Goal: Communication & Community: Answer question/provide support

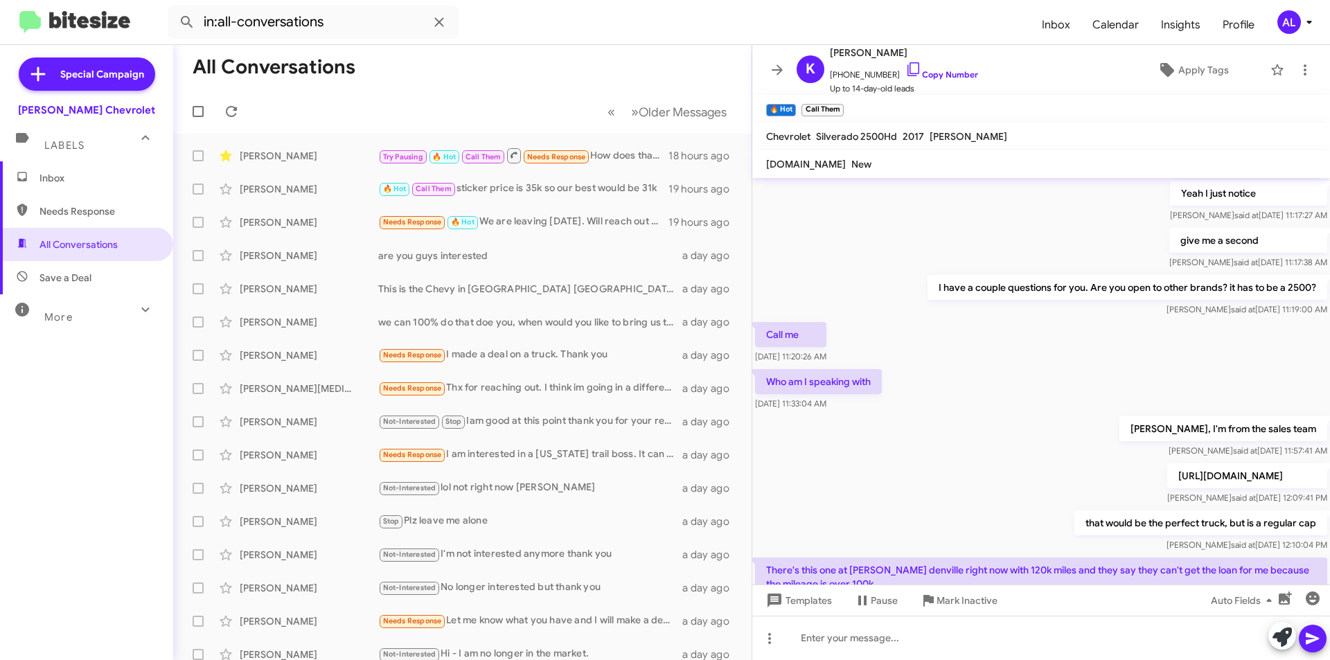
scroll to position [646, 0]
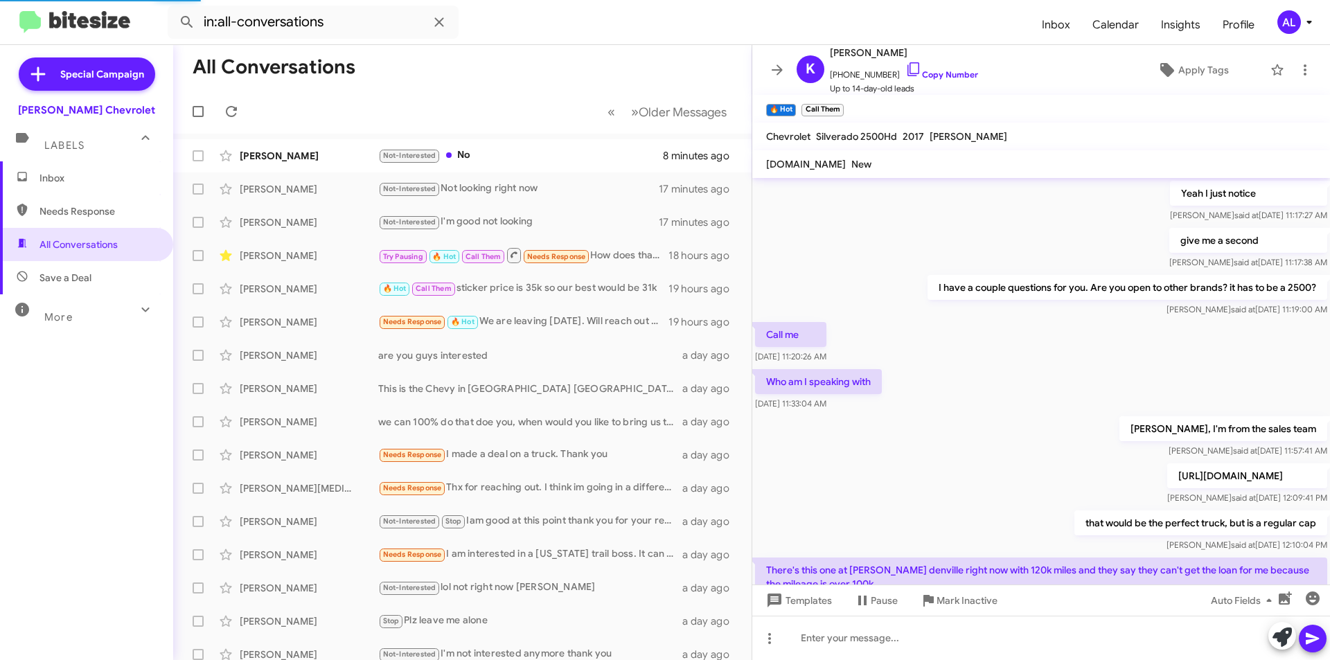
scroll to position [646, 0]
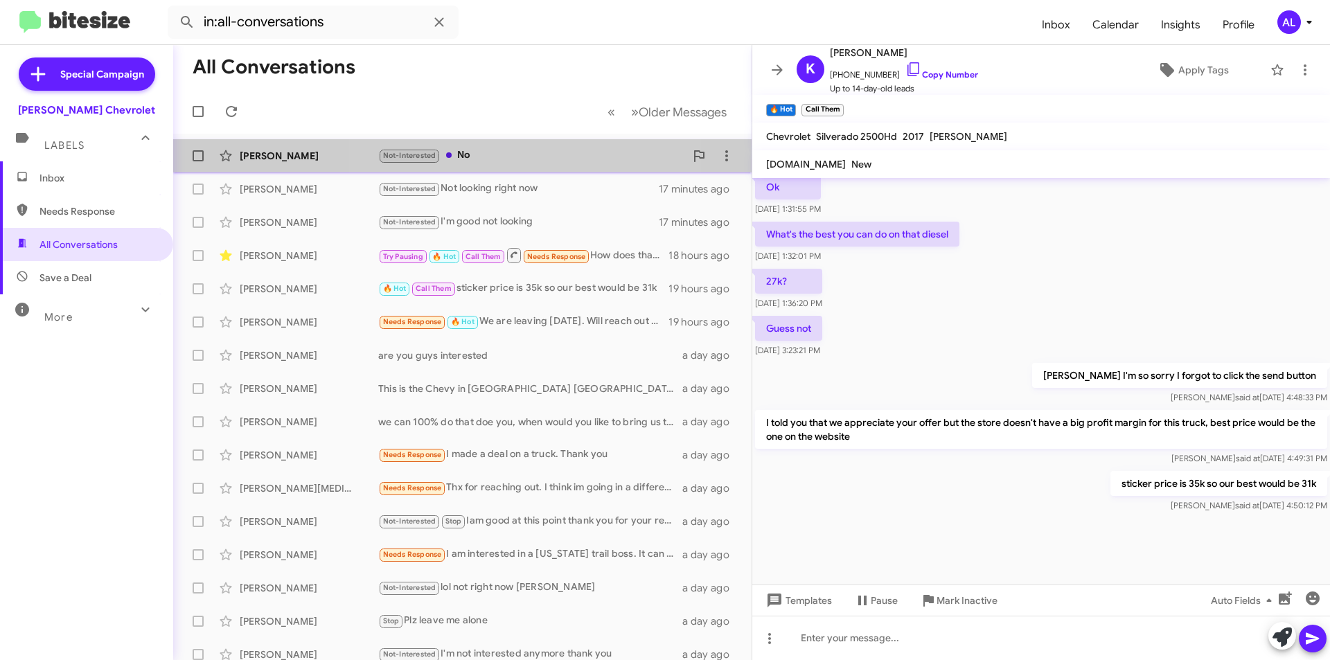
click at [510, 158] on div "Not-Interested No" at bounding box center [531, 156] width 307 height 16
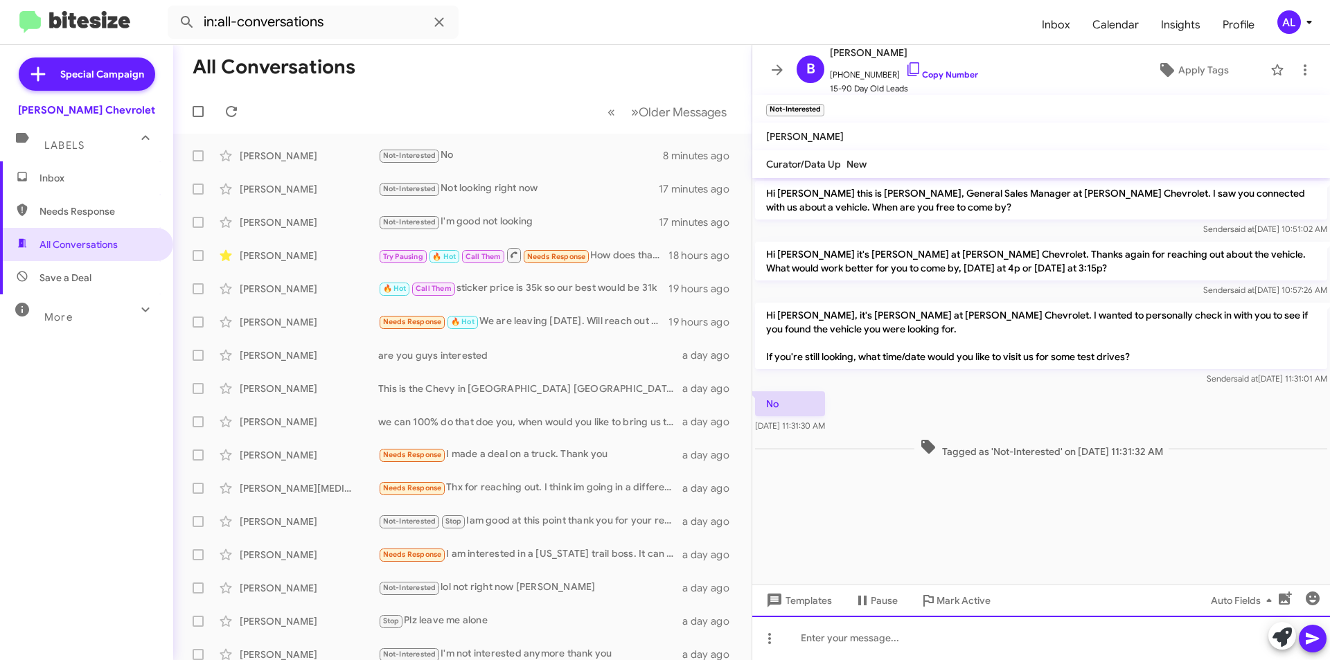
click at [805, 639] on div at bounding box center [1041, 638] width 578 height 44
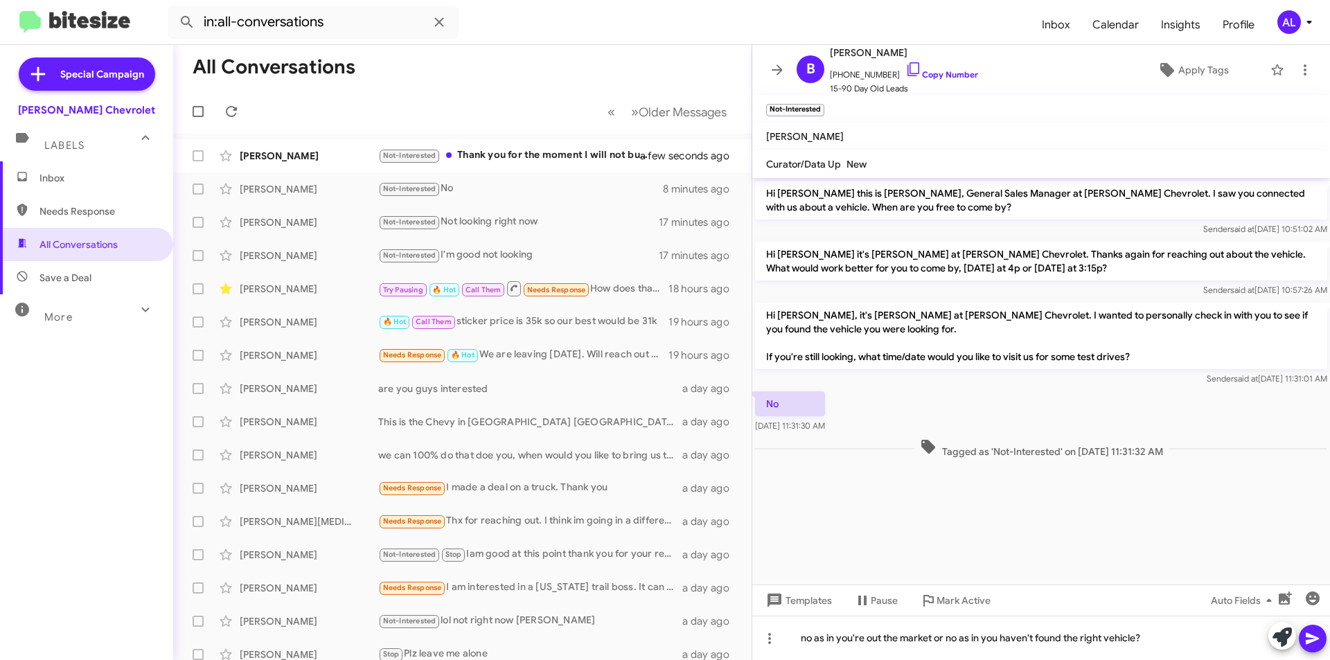
click at [1306, 643] on icon at bounding box center [1312, 638] width 17 height 17
click at [1318, 650] on span at bounding box center [1312, 639] width 17 height 28
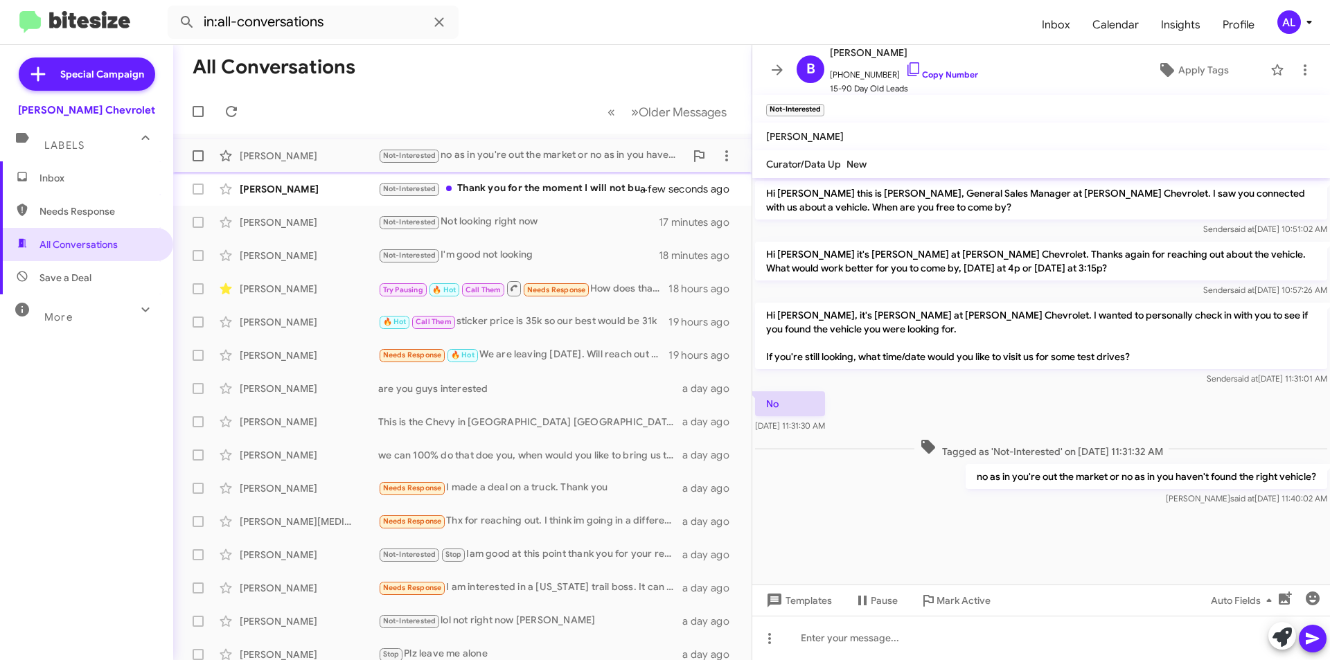
click at [461, 163] on div "Not-Interested no as in you're out the market or no as in you haven't found the…" at bounding box center [531, 156] width 307 height 16
click at [569, 193] on div "Not-Interested Thank you for the moment I will not buy a car." at bounding box center [531, 189] width 307 height 16
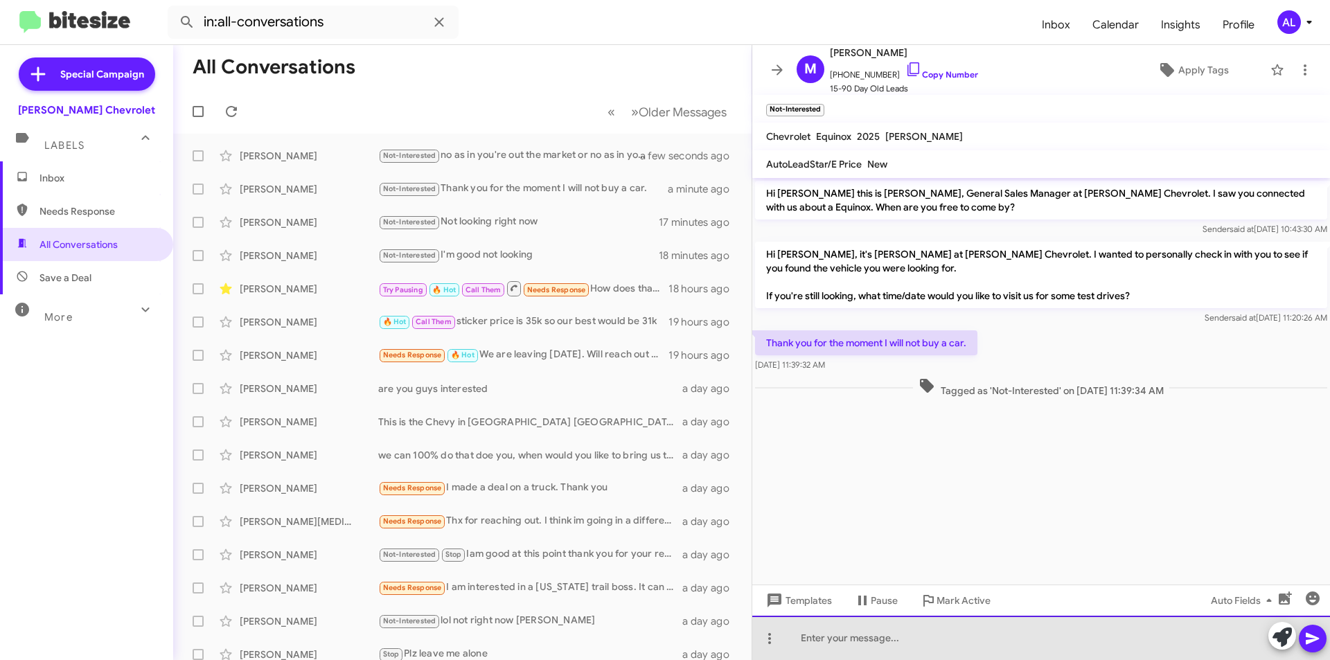
click at [975, 646] on div at bounding box center [1041, 638] width 578 height 44
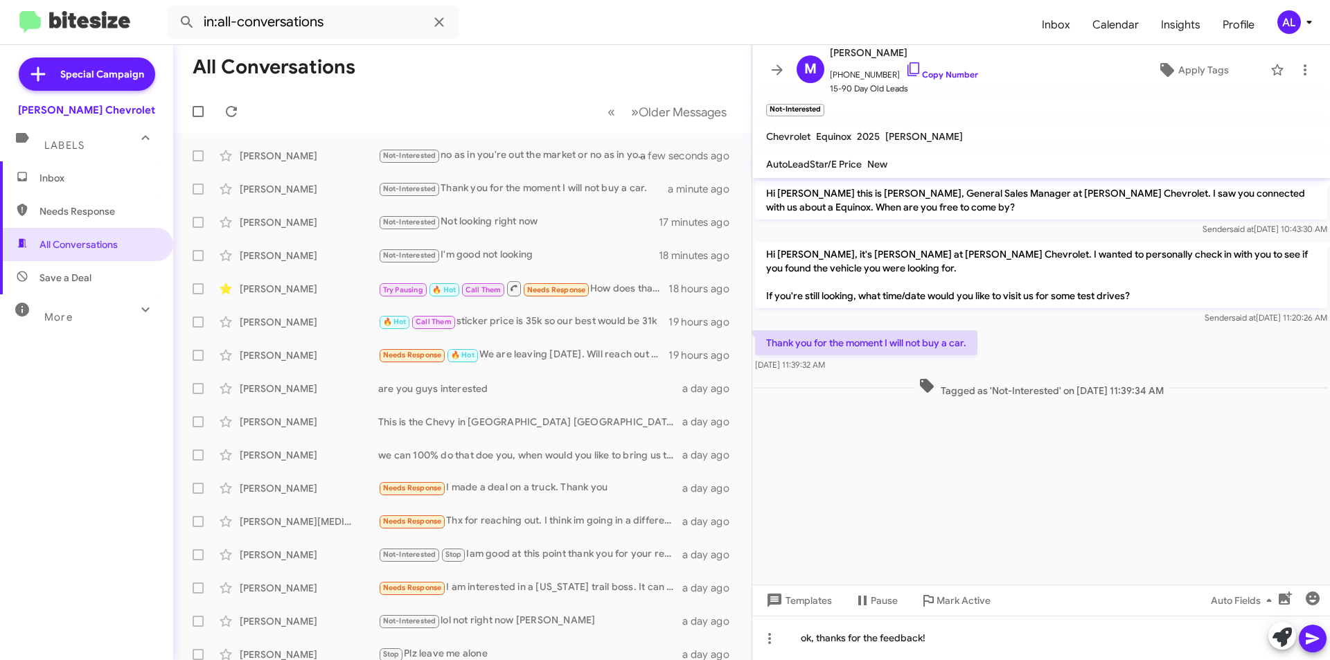
click at [1302, 638] on button at bounding box center [1313, 639] width 28 height 28
click at [1299, 70] on icon at bounding box center [1305, 70] width 17 height 17
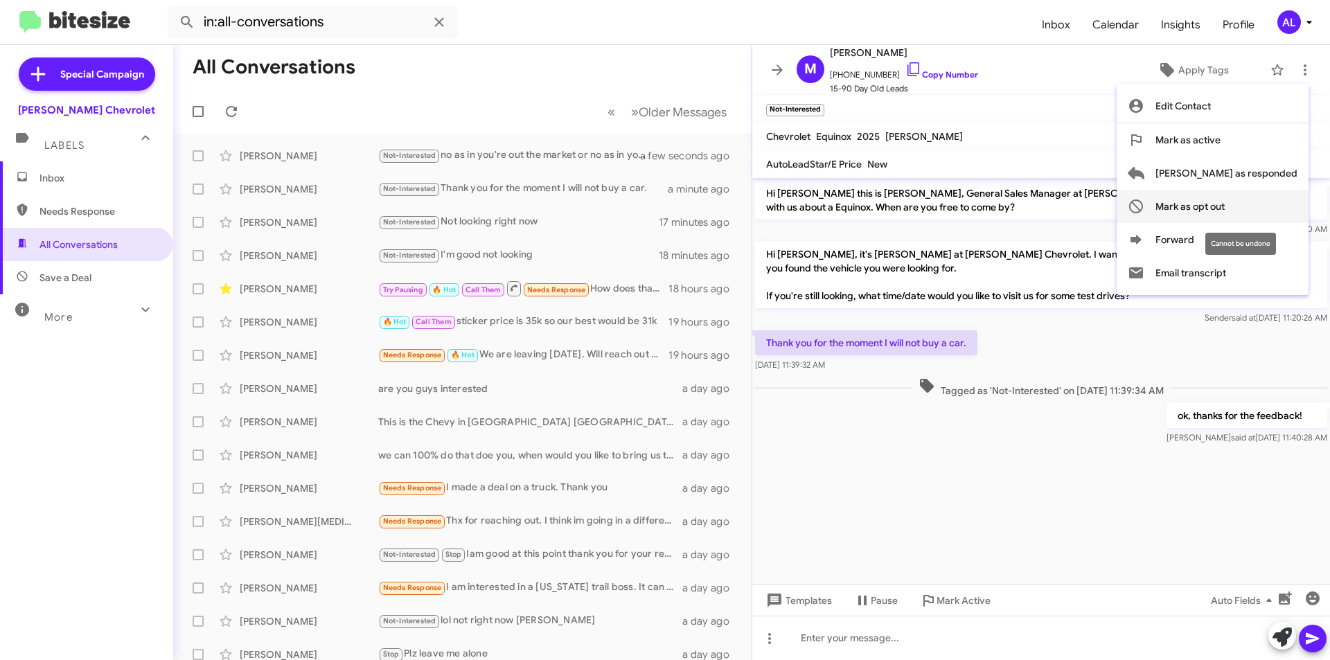
click at [1225, 209] on span "Mark as opt out" at bounding box center [1189, 206] width 69 height 33
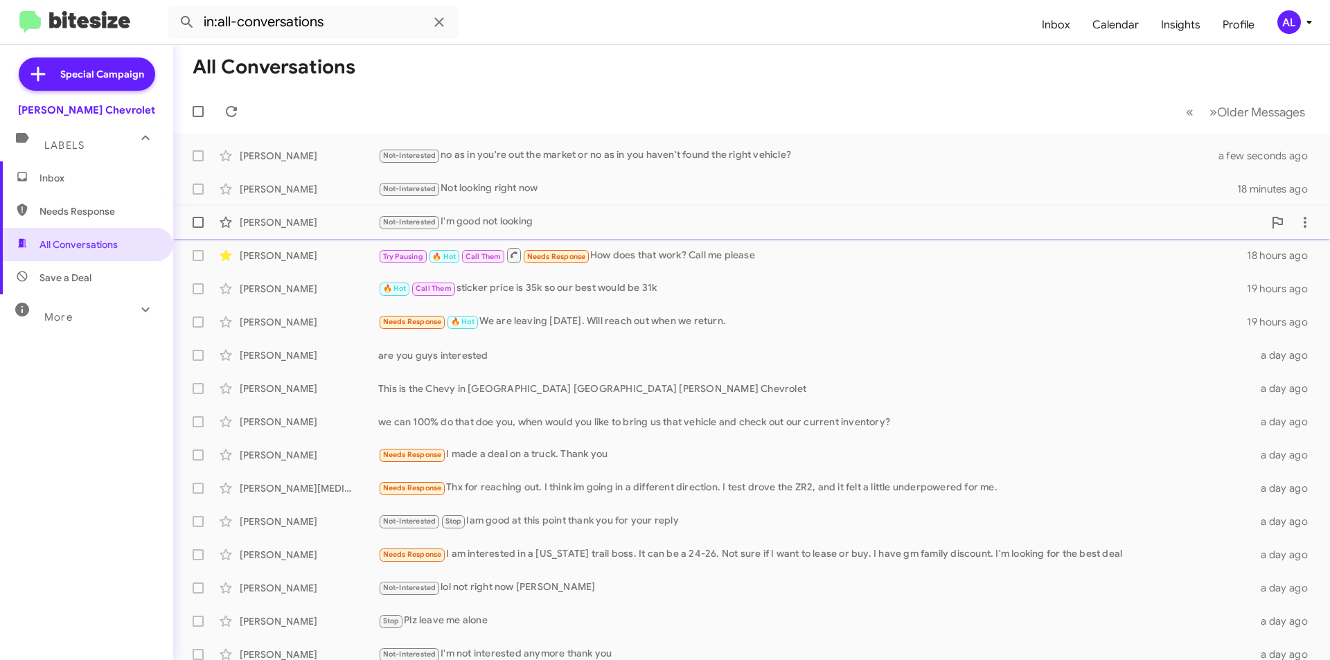
click at [517, 212] on div "Sean Clark Not-Interested I'm good not looking 18 minutes ago" at bounding box center [751, 223] width 1135 height 28
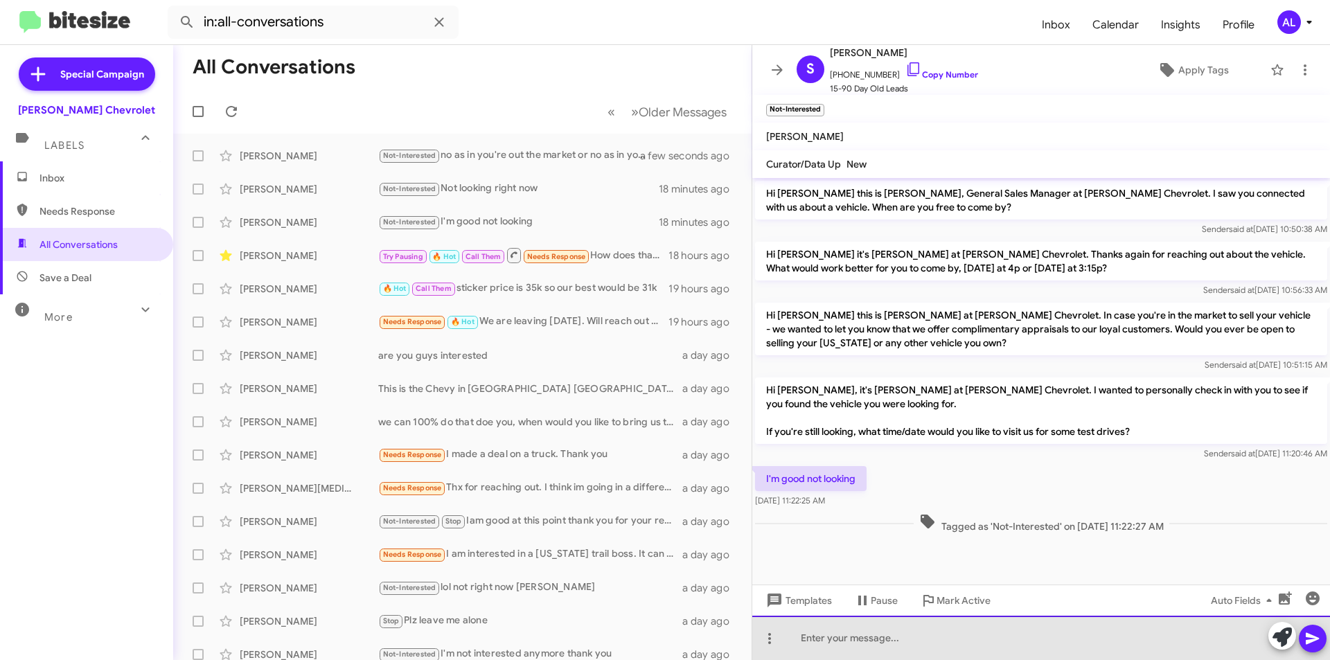
click at [922, 654] on div at bounding box center [1041, 638] width 578 height 44
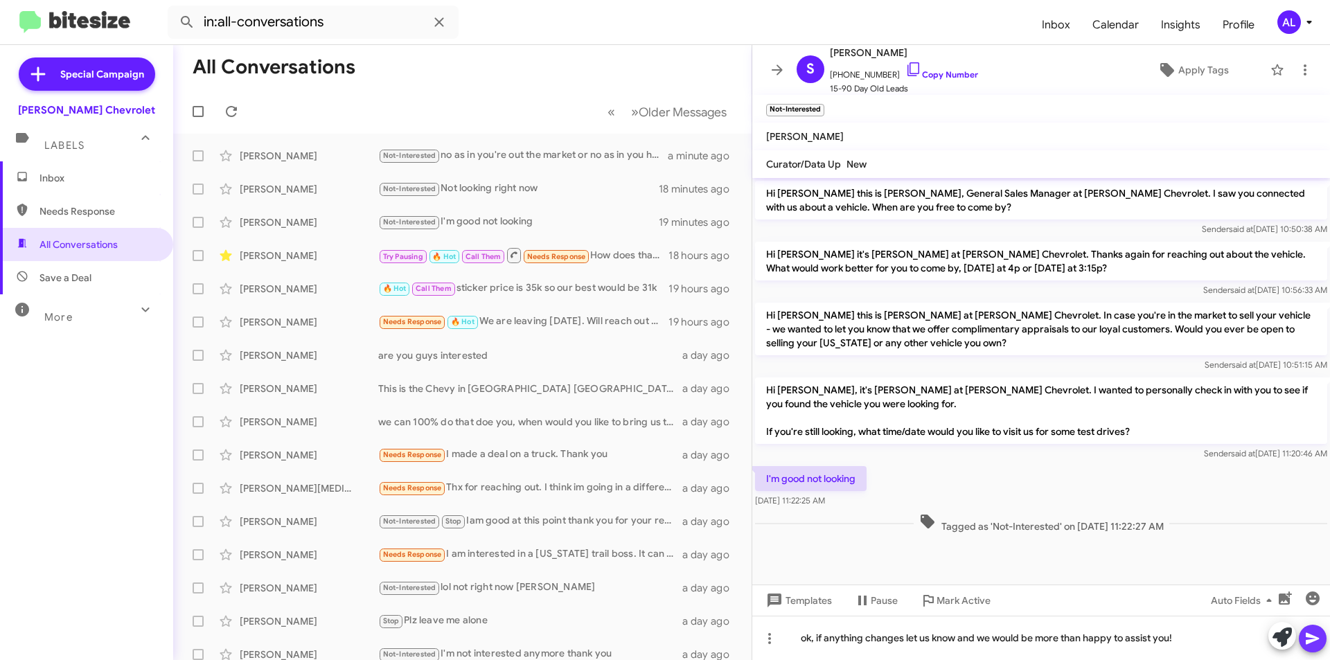
click at [1313, 645] on icon at bounding box center [1312, 638] width 17 height 17
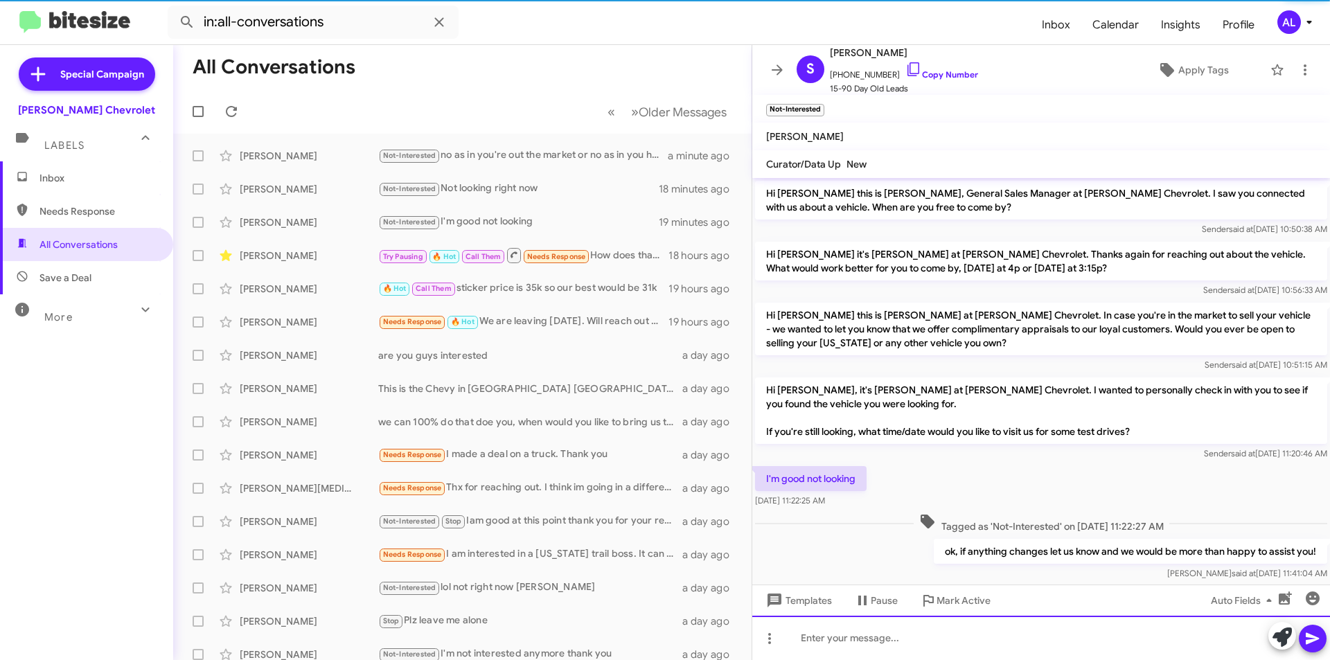
scroll to position [23, 0]
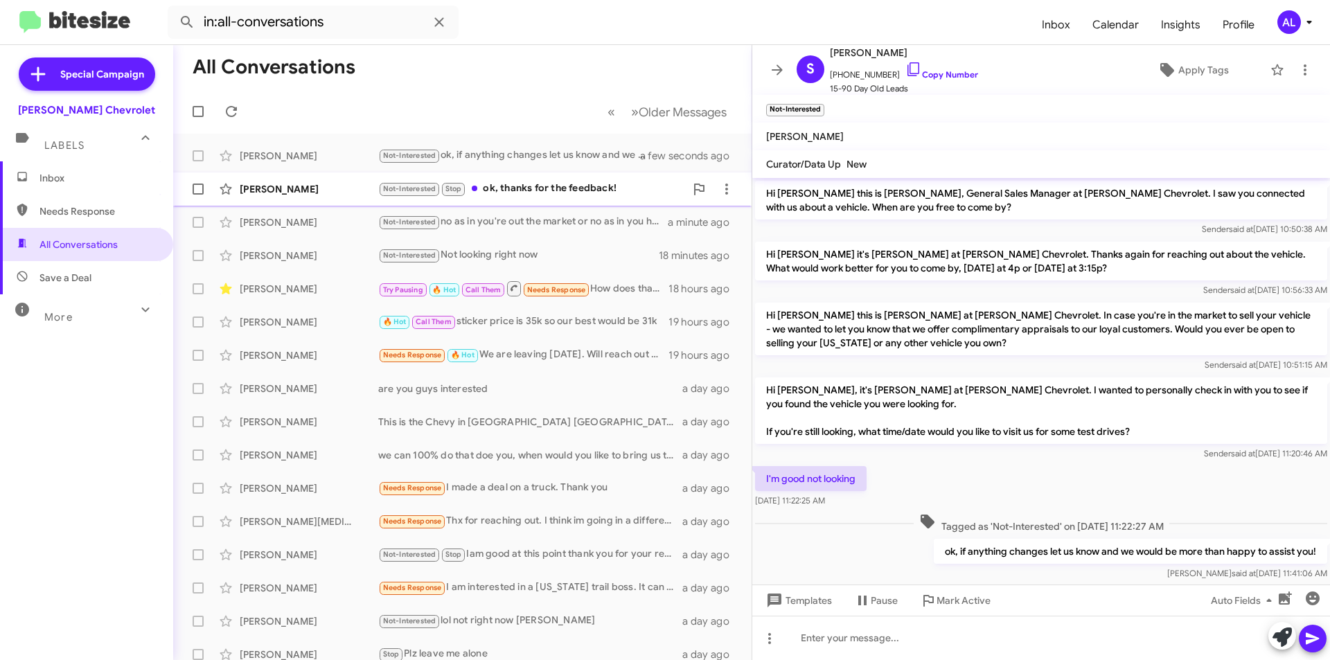
click at [529, 193] on div "Not-Interested Stop ok, thanks for the feedback!" at bounding box center [531, 189] width 307 height 16
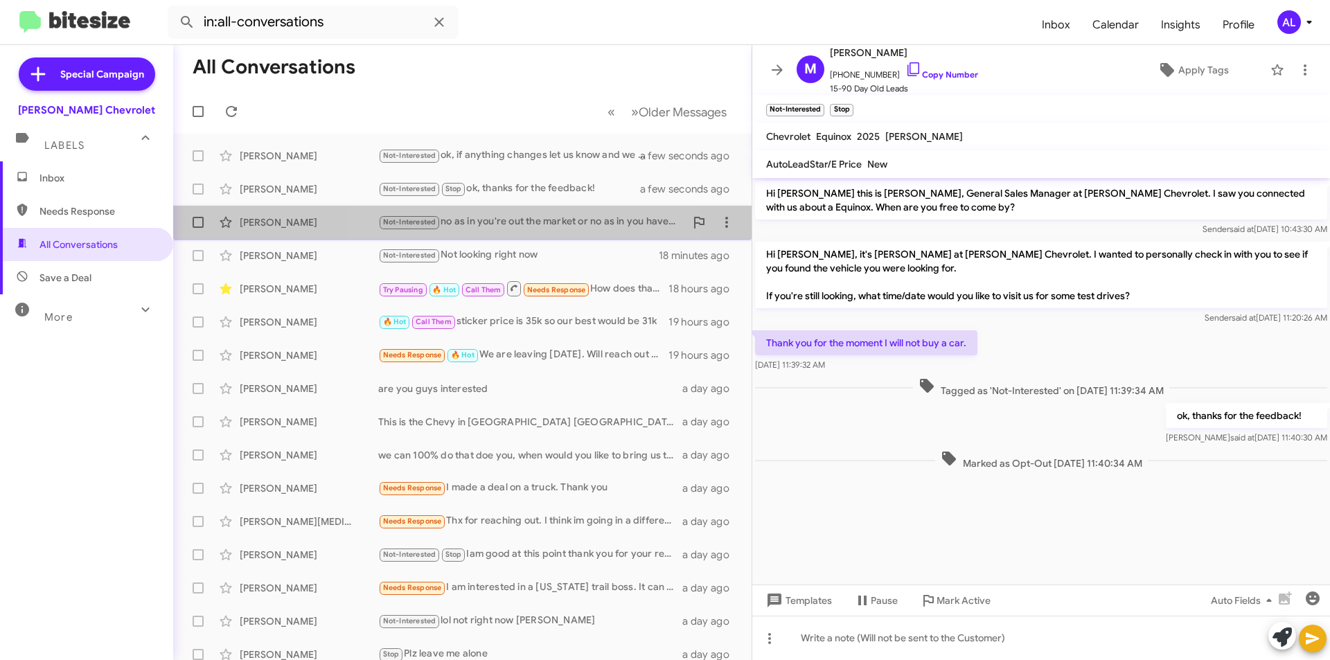
click at [501, 212] on div "Breanne Mccormack Not-Interested no as in you're out the market or no as in you…" at bounding box center [462, 223] width 556 height 28
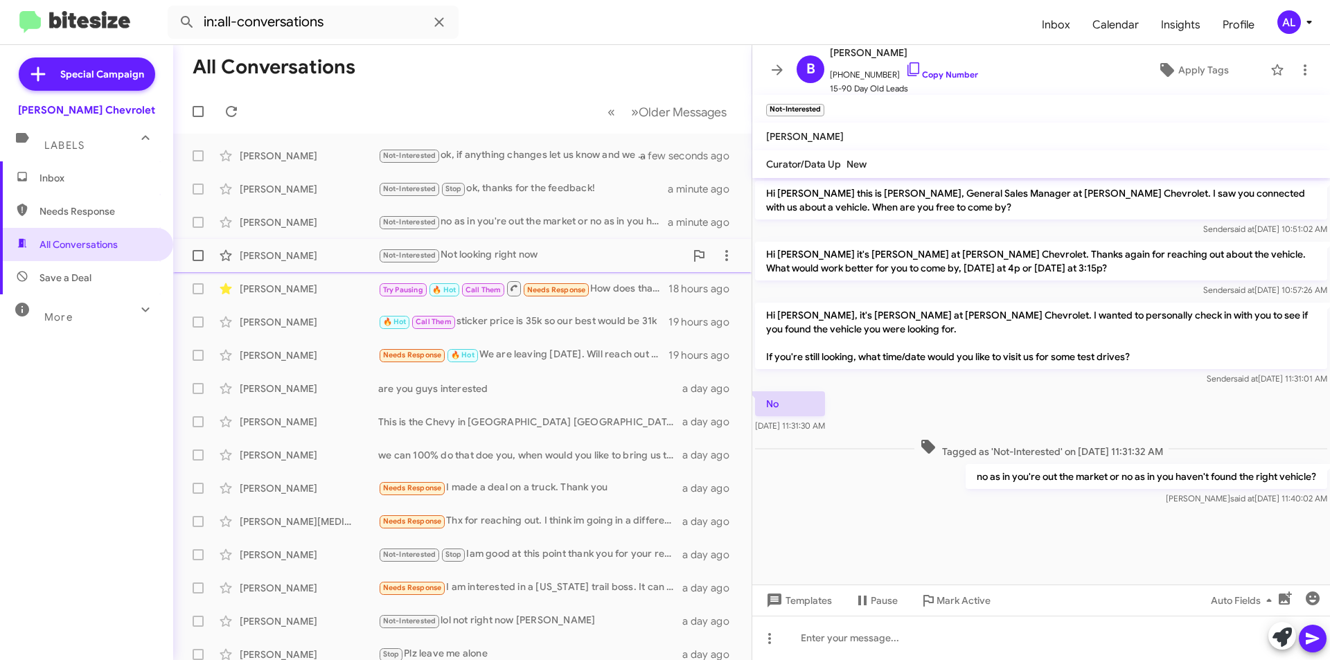
click at [509, 248] on div "Not-Interested Not looking right now" at bounding box center [531, 255] width 307 height 16
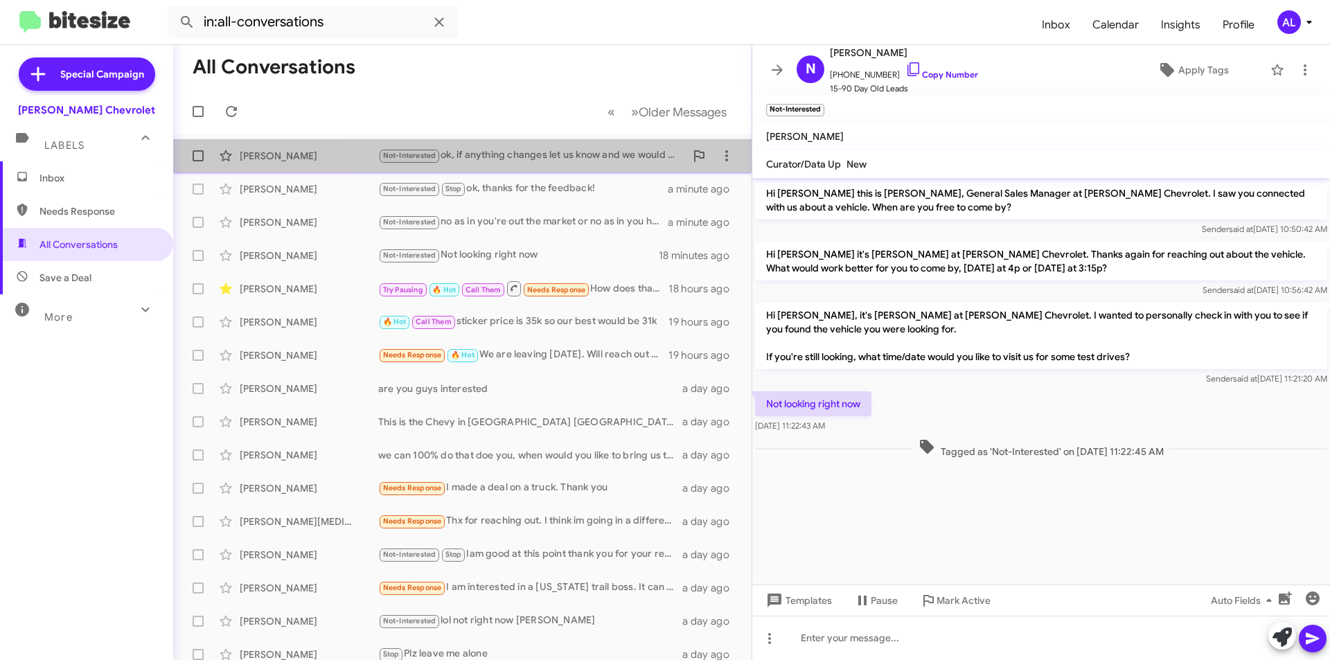
drag, startPoint x: 202, startPoint y: 215, endPoint x: 544, endPoint y: 157, distance: 347.1
click at [544, 157] on div "Not-Interested ok, if anything changes let us know and we would be more than ha…" at bounding box center [531, 156] width 307 height 16
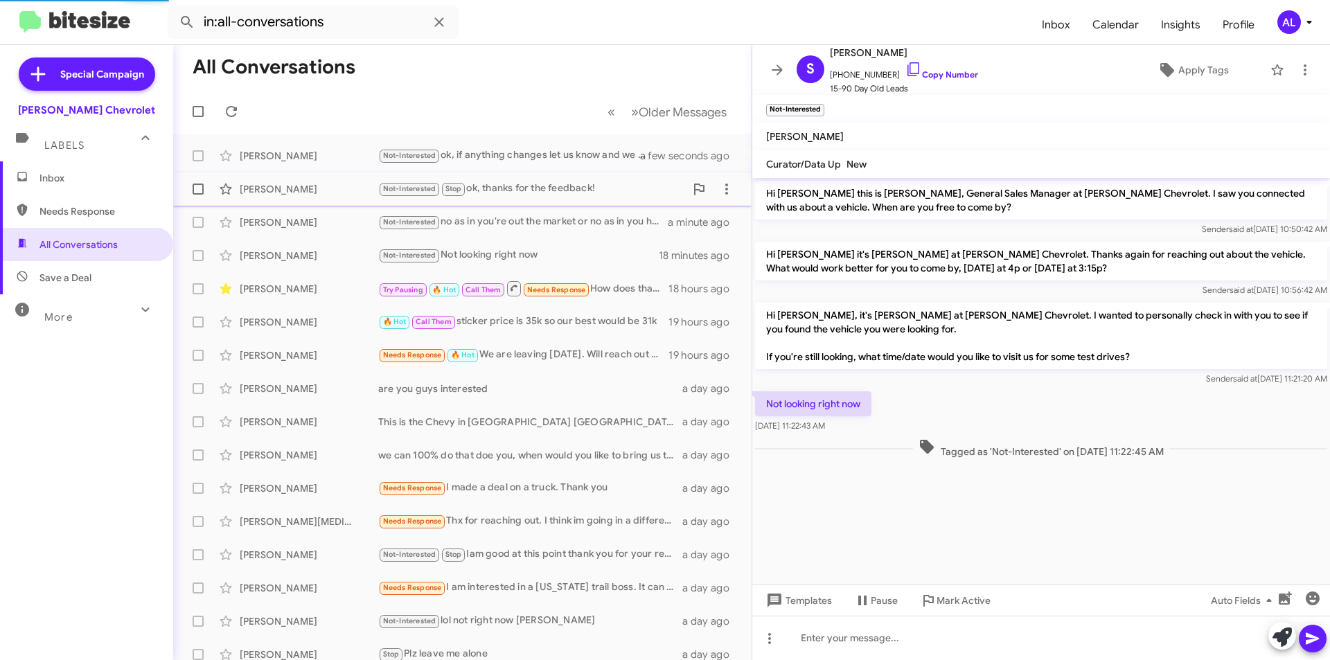
scroll to position [23, 0]
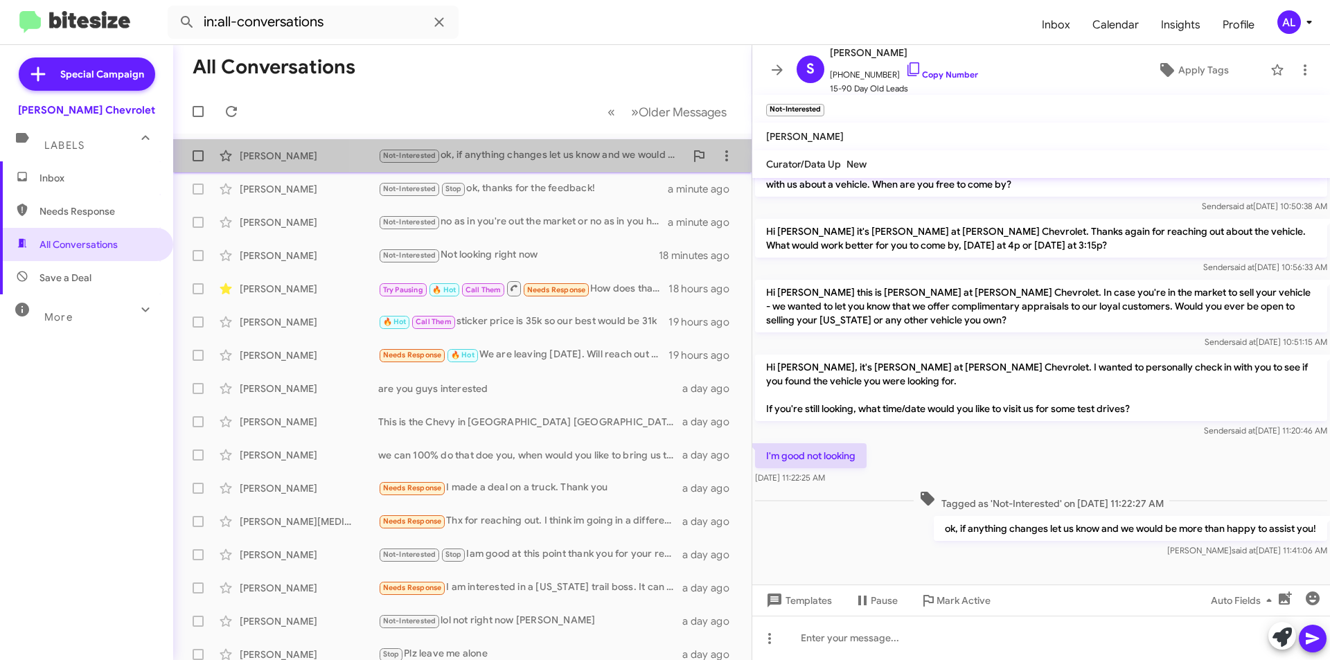
click at [569, 150] on div "Not-Interested ok, if anything changes let us know and we would be more than ha…" at bounding box center [531, 156] width 307 height 16
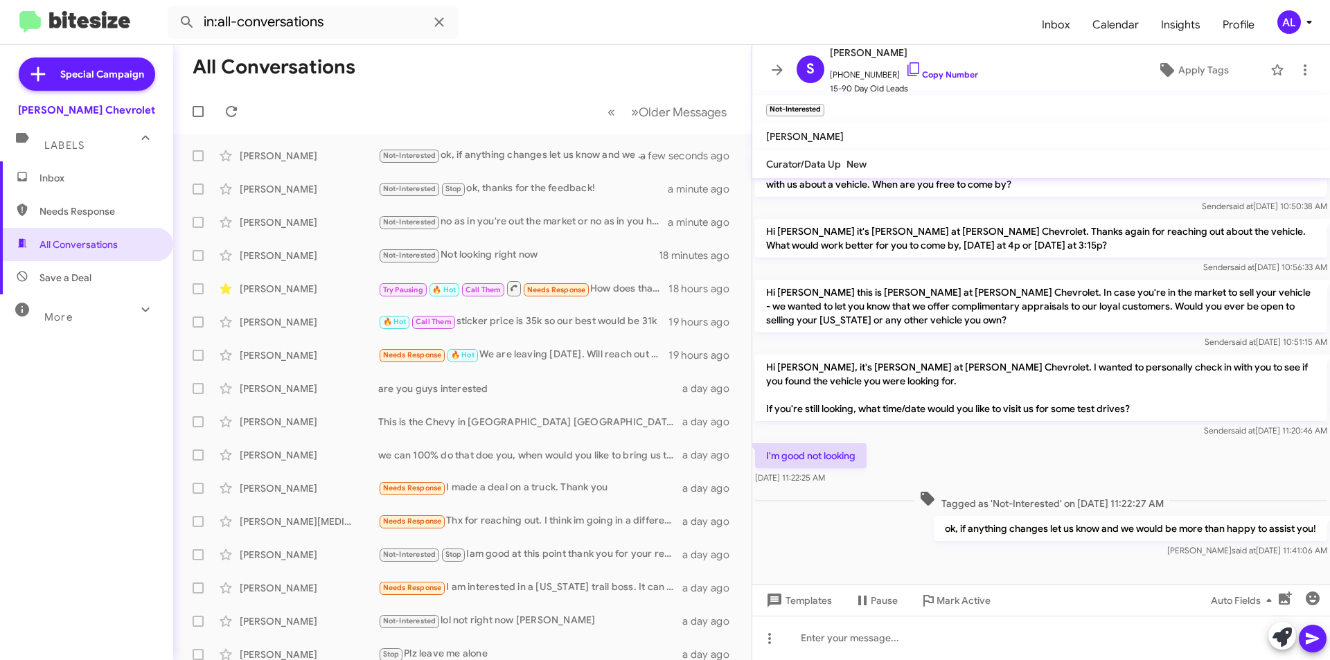
click at [1029, 532] on p "ok, if anything changes let us know and we would be more than happy to assist y…" at bounding box center [1130, 528] width 393 height 25
drag, startPoint x: 1311, startPoint y: 531, endPoint x: 907, endPoint y: 529, distance: 403.9
click at [907, 529] on div "ok, if anything changes let us know and we would be more than happy to assist y…" at bounding box center [1041, 536] width 578 height 47
copy p "ok, if anything changes let us know and we would be more than happy to assist y…"
click at [465, 253] on div "Not-Interested Not looking right now" at bounding box center [531, 255] width 307 height 16
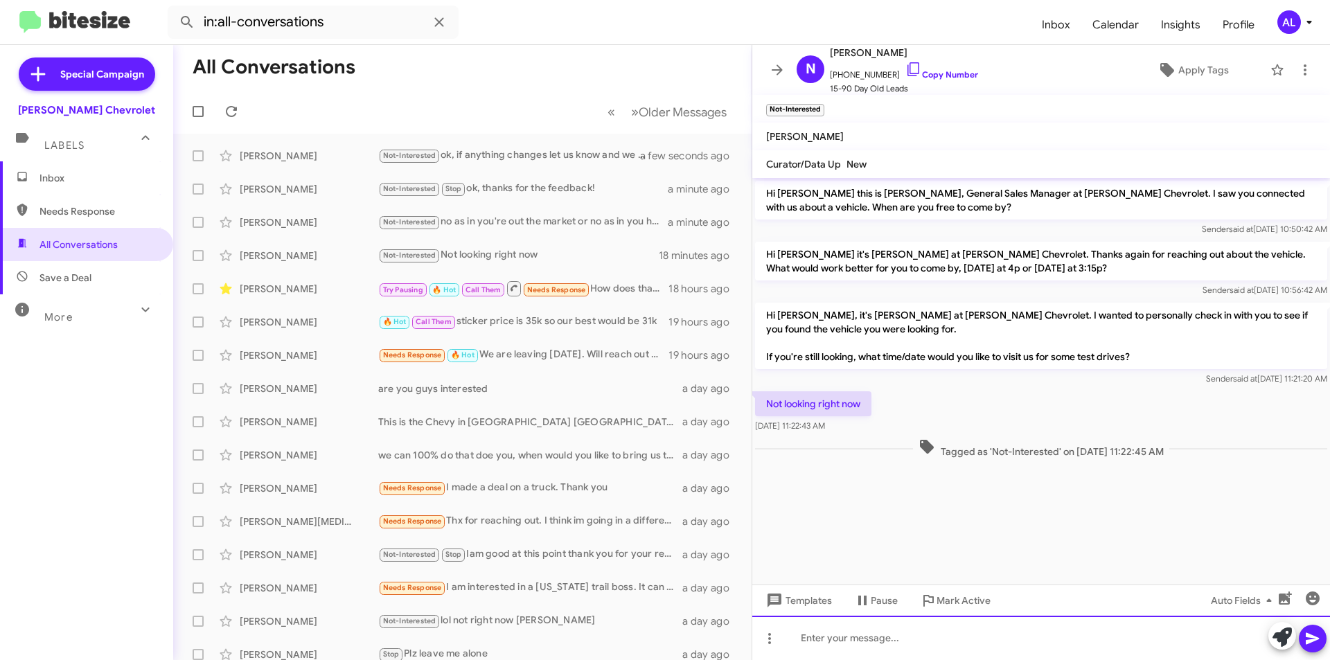
paste div
click at [1317, 644] on icon at bounding box center [1312, 638] width 17 height 17
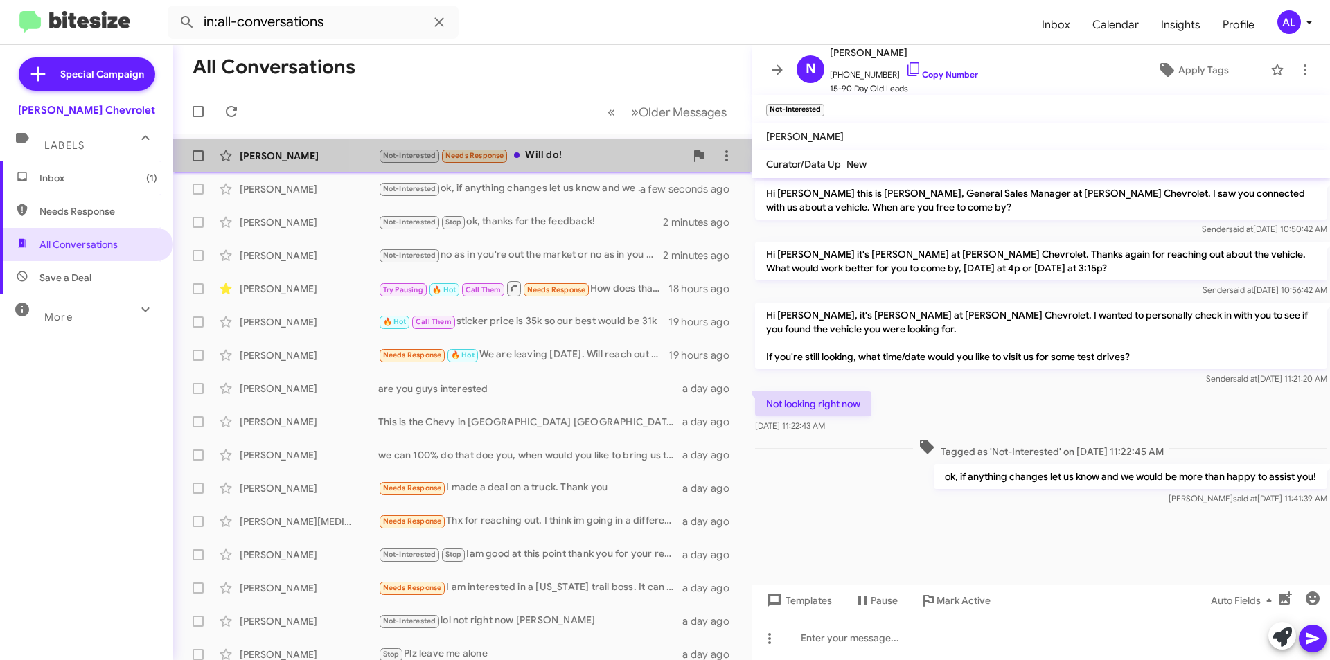
click at [572, 159] on div "Not-Interested Needs Response Will do!" at bounding box center [531, 156] width 307 height 16
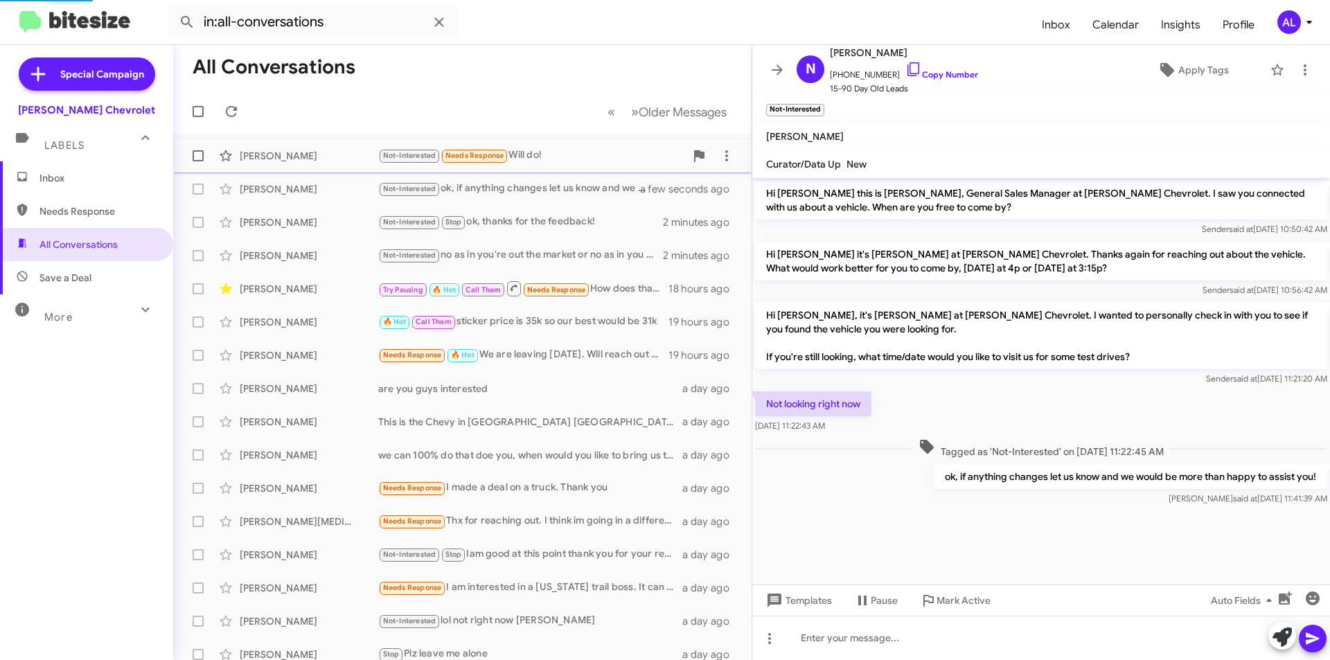
scroll to position [73, 0]
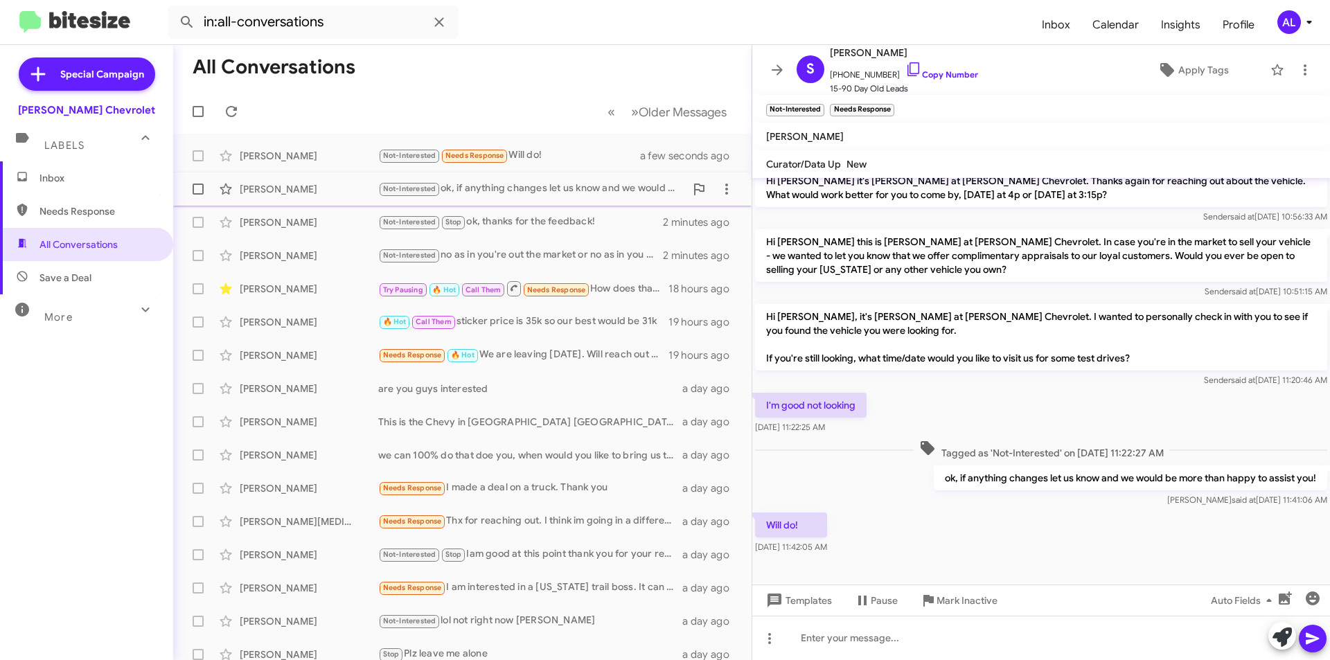
click at [276, 194] on div "[PERSON_NAME]" at bounding box center [309, 189] width 139 height 14
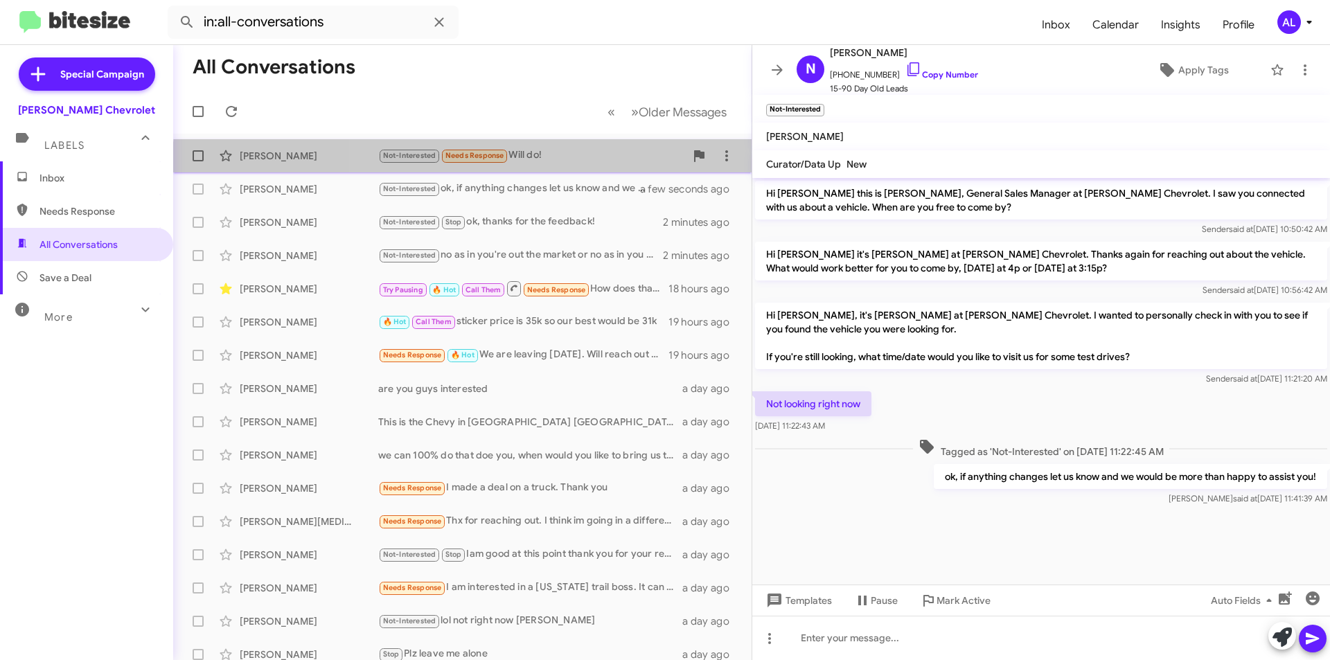
click at [558, 165] on div "[PERSON_NAME] Not-Interested Needs Response Will do! a few seconds ago" at bounding box center [462, 156] width 556 height 28
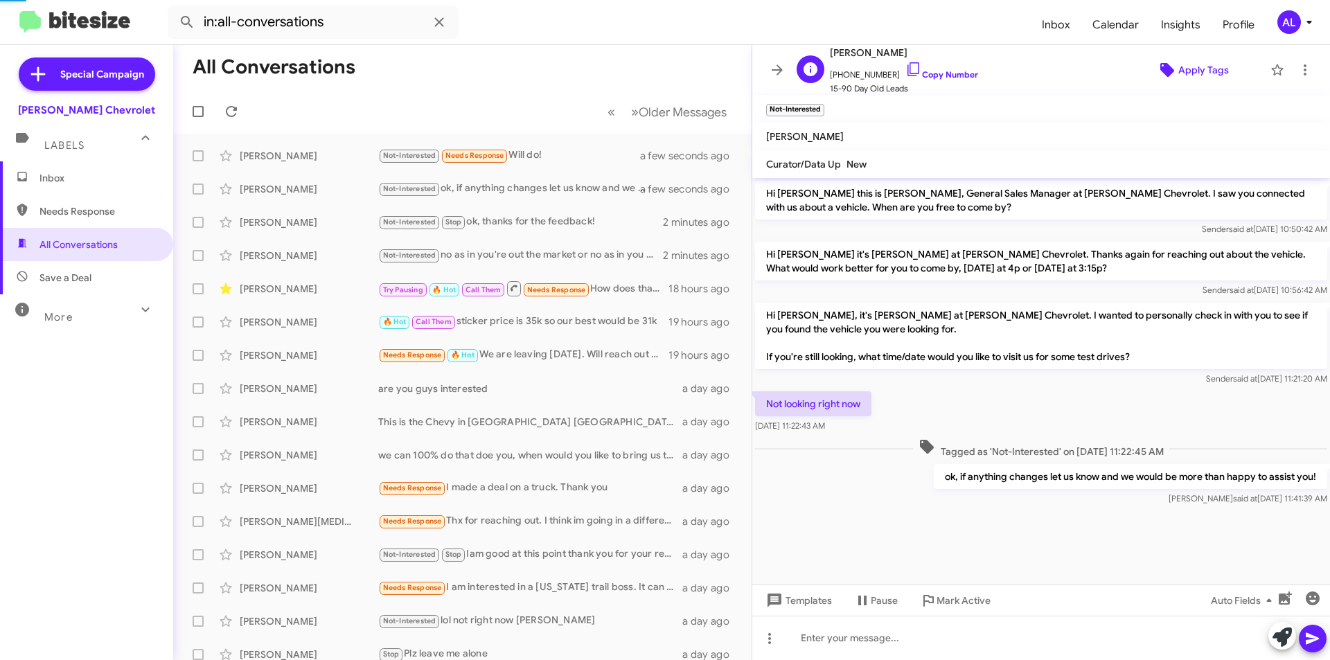
scroll to position [73, 0]
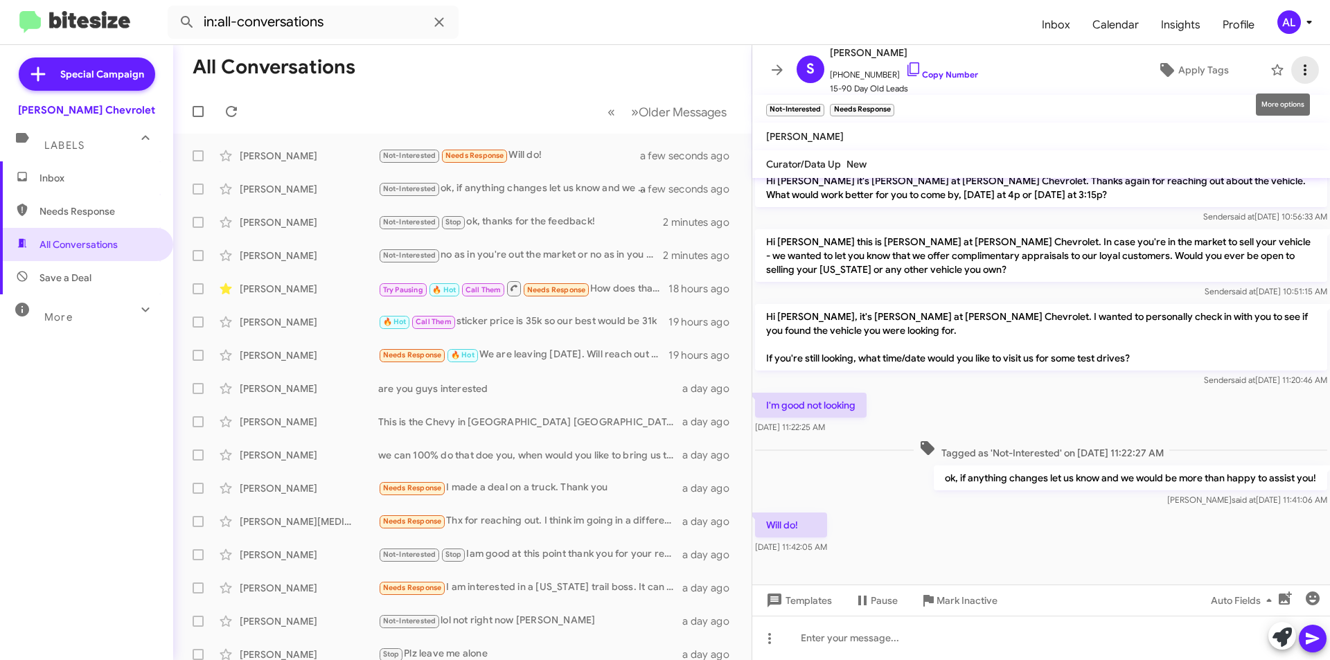
click at [1304, 66] on icon at bounding box center [1305, 69] width 3 height 11
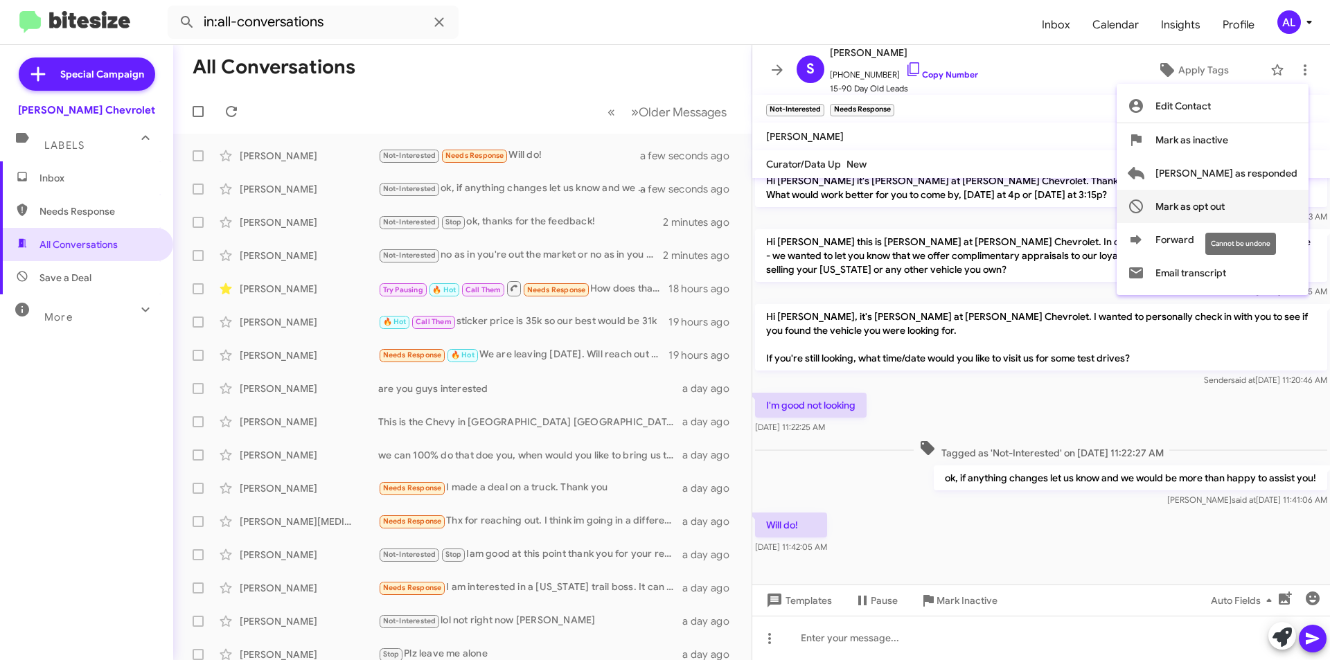
click at [1225, 210] on span "Mark as opt out" at bounding box center [1189, 206] width 69 height 33
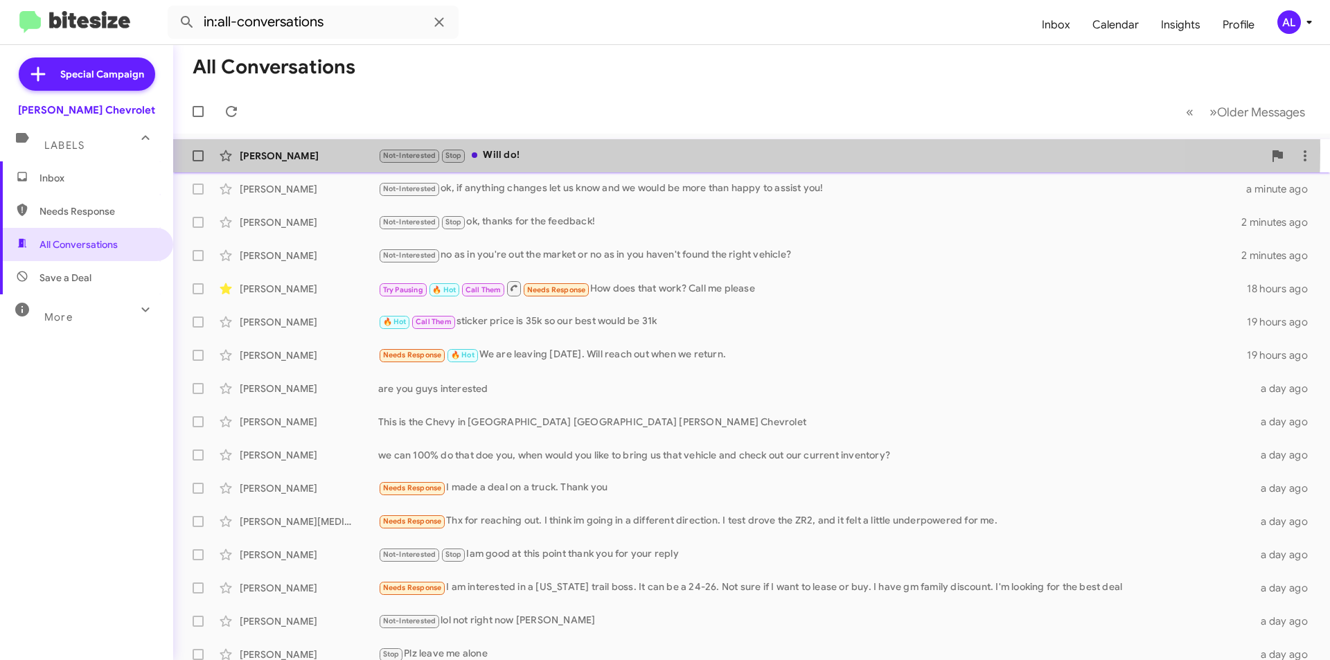
click at [549, 148] on div "Not-Interested Stop Will do!" at bounding box center [820, 156] width 885 height 16
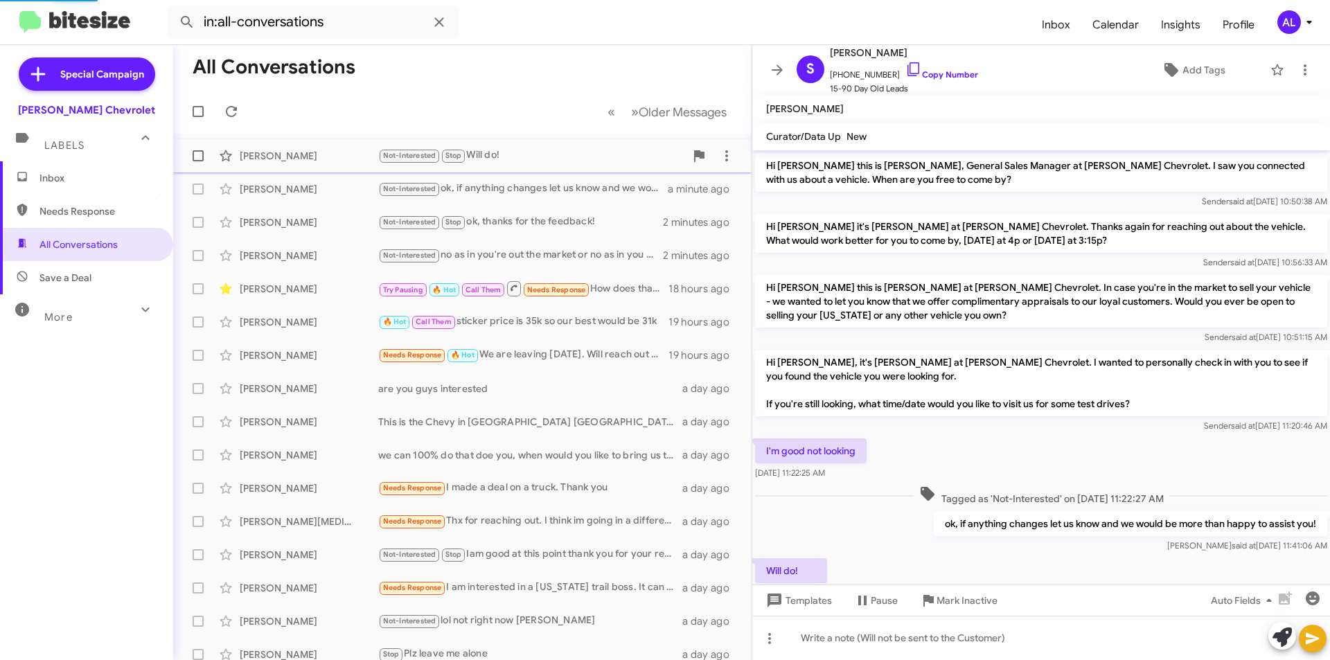
scroll to position [75, 0]
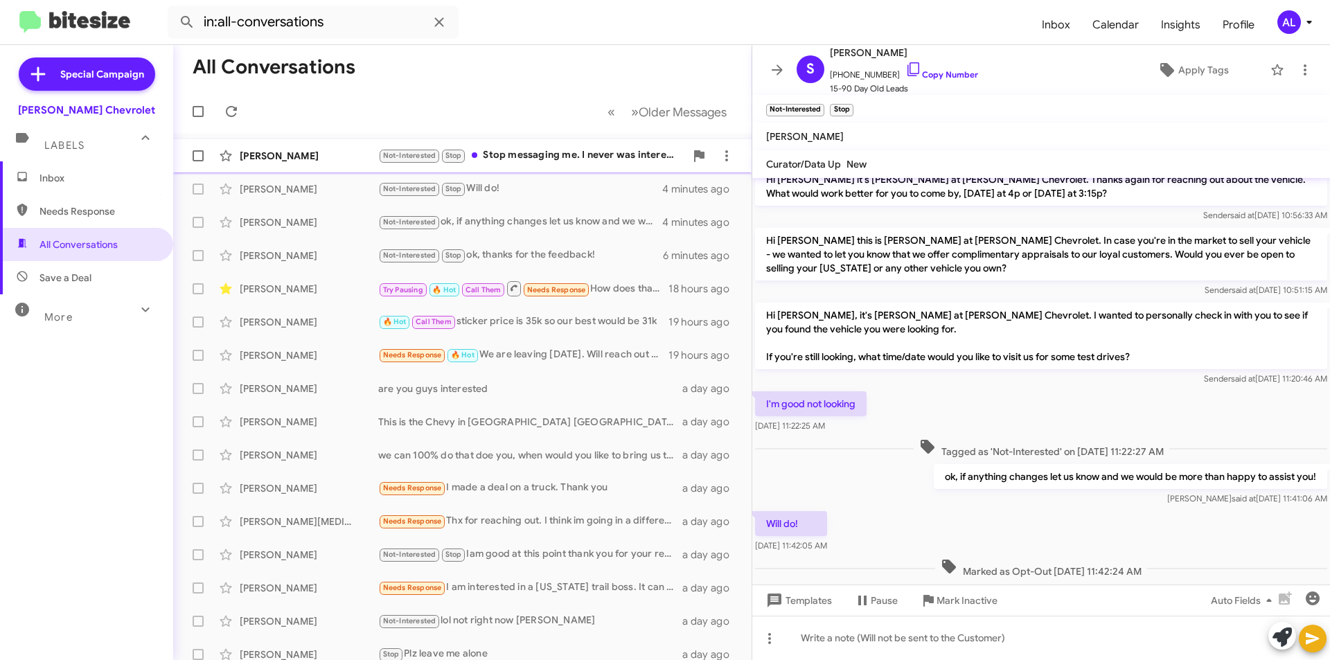
click at [509, 154] on div "Not-Interested Stop Stop messaging me. I never was interested" at bounding box center [531, 156] width 307 height 16
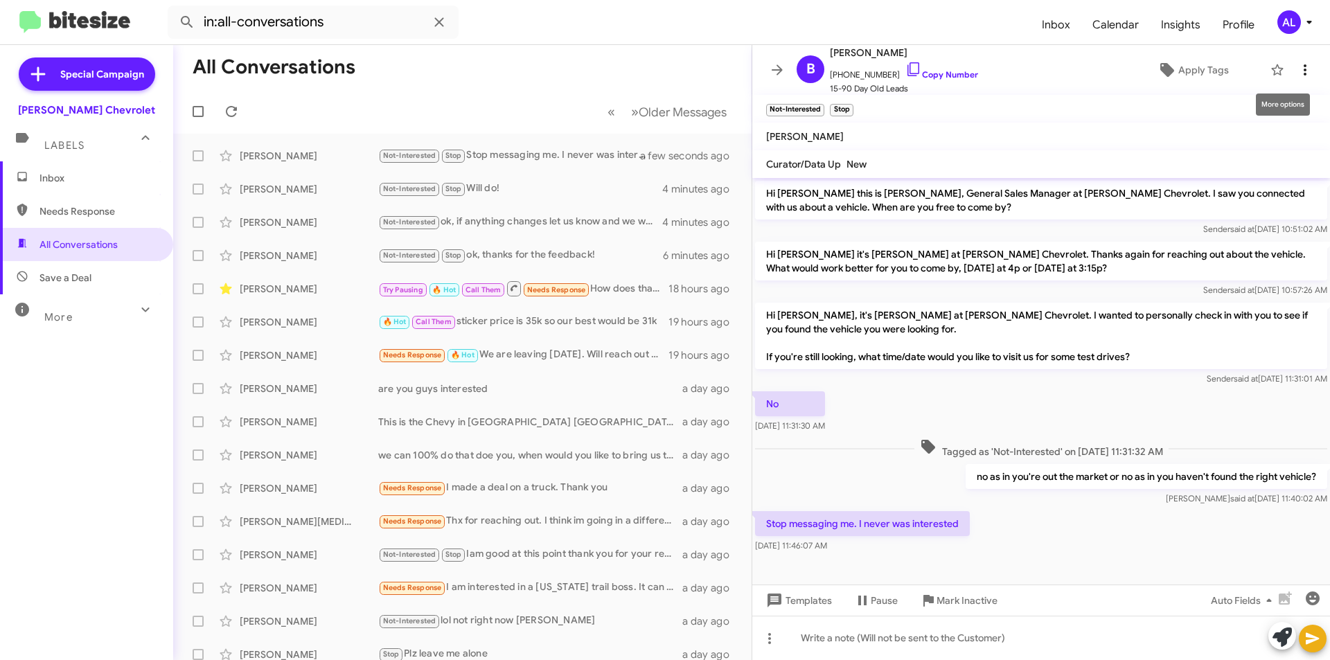
click at [1297, 71] on icon at bounding box center [1305, 70] width 17 height 17
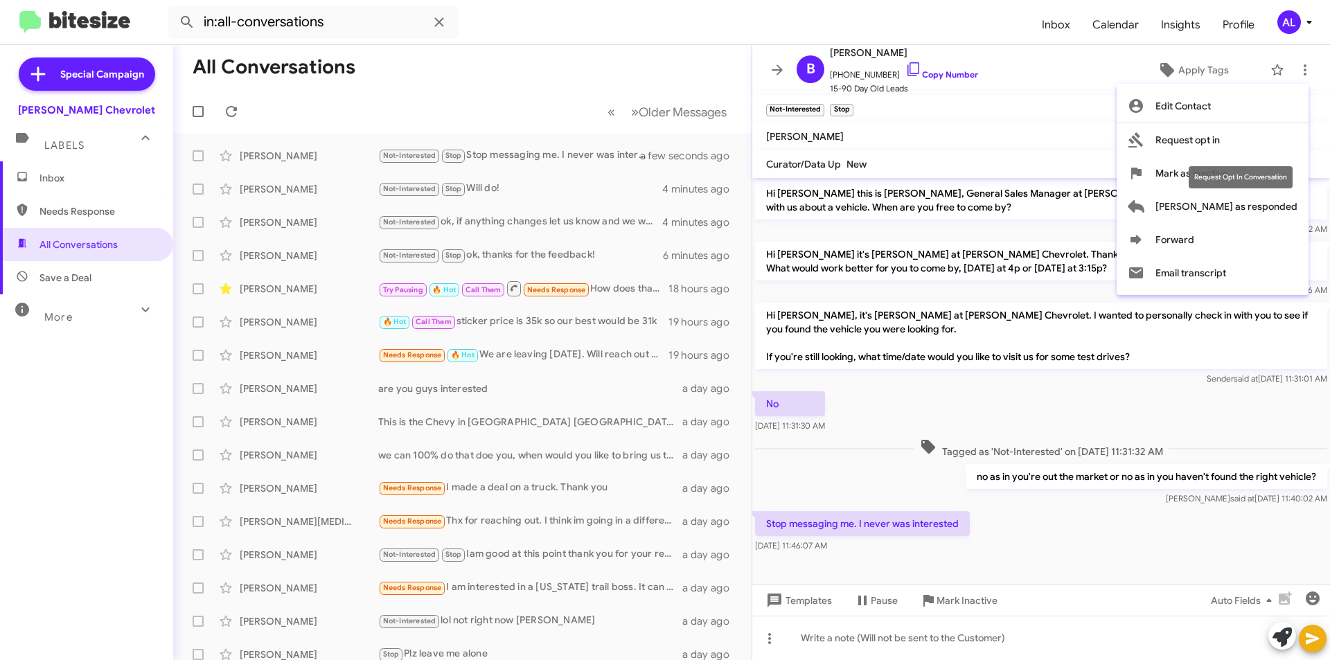
click at [1257, 172] on div "Request Opt In Conversation" at bounding box center [1241, 177] width 104 height 22
click at [1221, 170] on span "Mark as inactive" at bounding box center [1191, 173] width 73 height 33
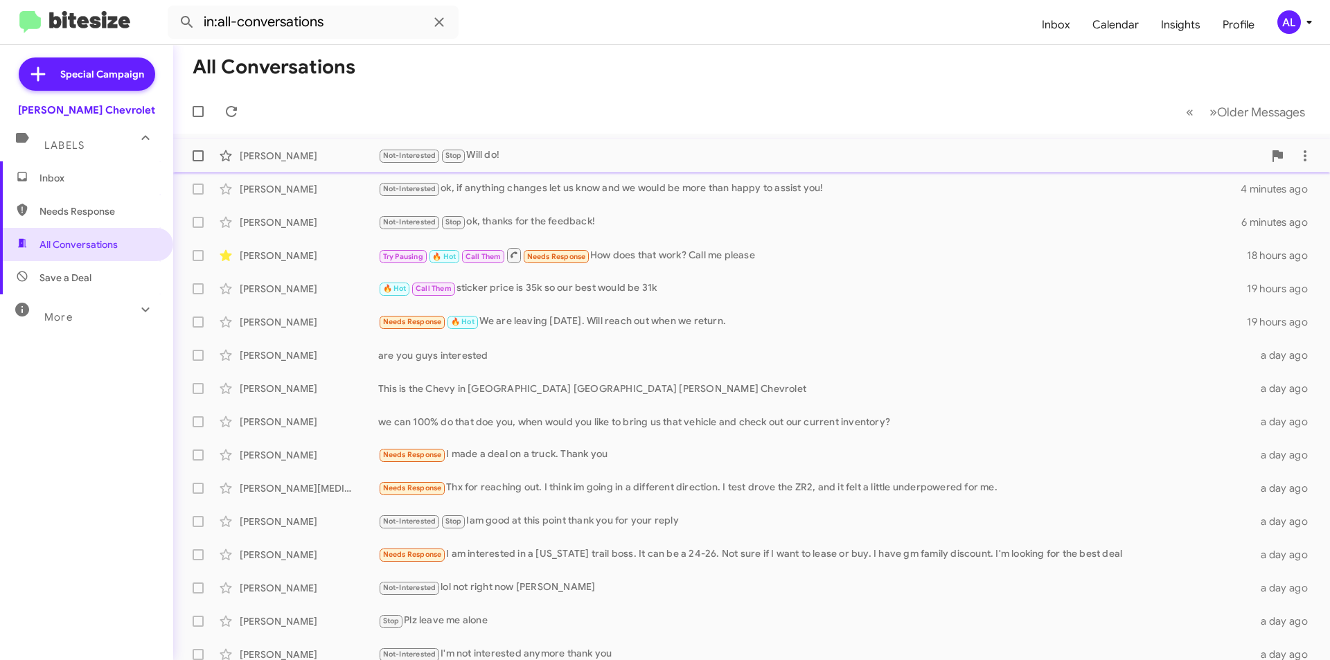
click at [588, 156] on div "Not-Interested Stop Will do!" at bounding box center [820, 156] width 885 height 16
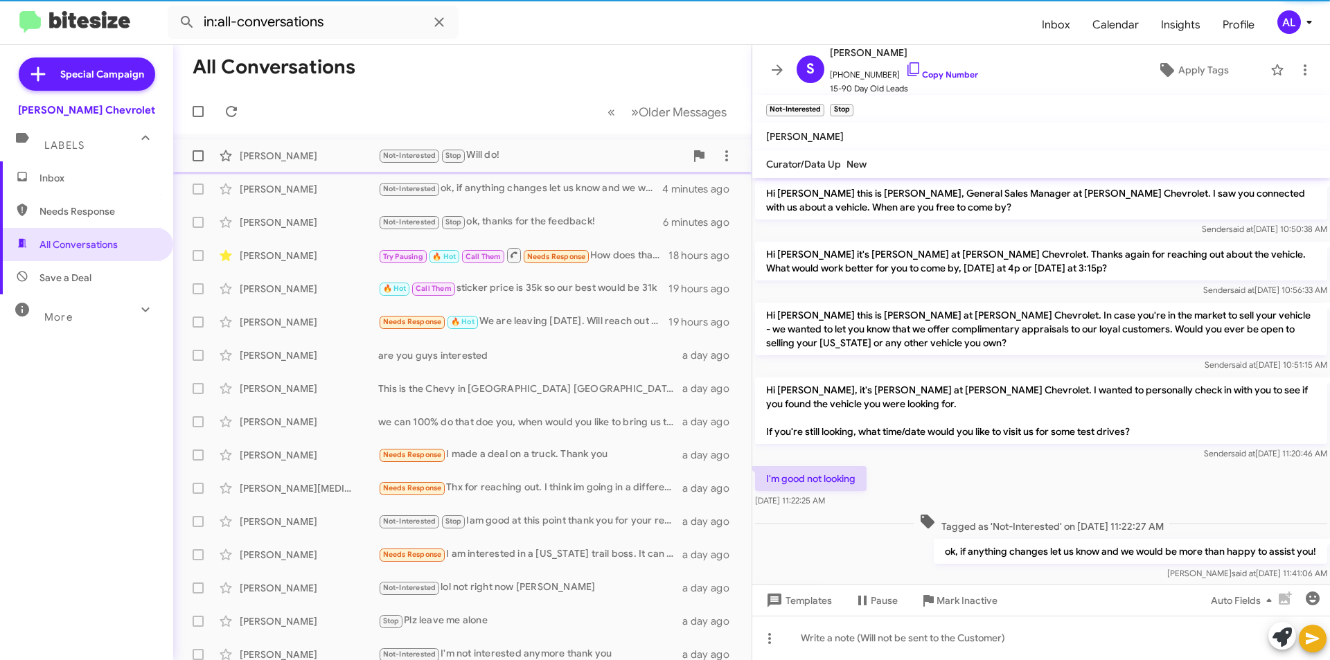
scroll to position [103, 0]
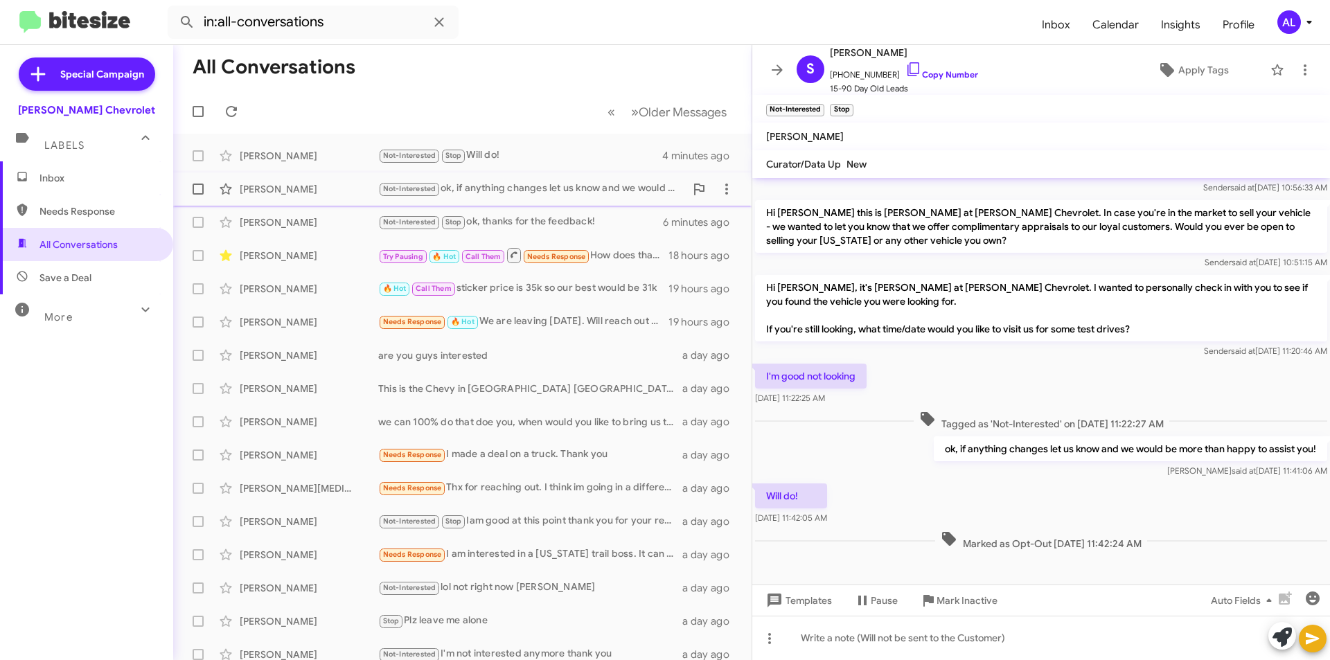
click at [546, 195] on div "Not-Interested ok, if anything changes let us know and we would be more than ha…" at bounding box center [531, 189] width 307 height 16
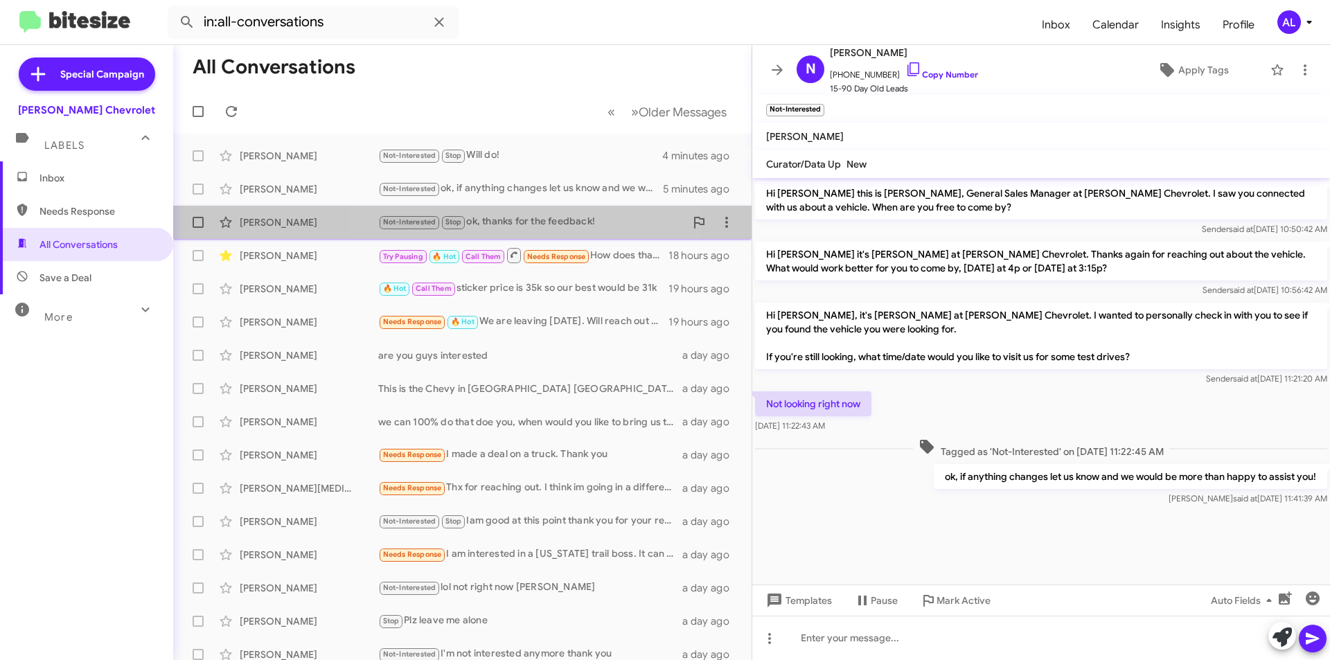
click at [535, 222] on div "Not-Interested Stop ok, thanks for the feedback!" at bounding box center [531, 222] width 307 height 16
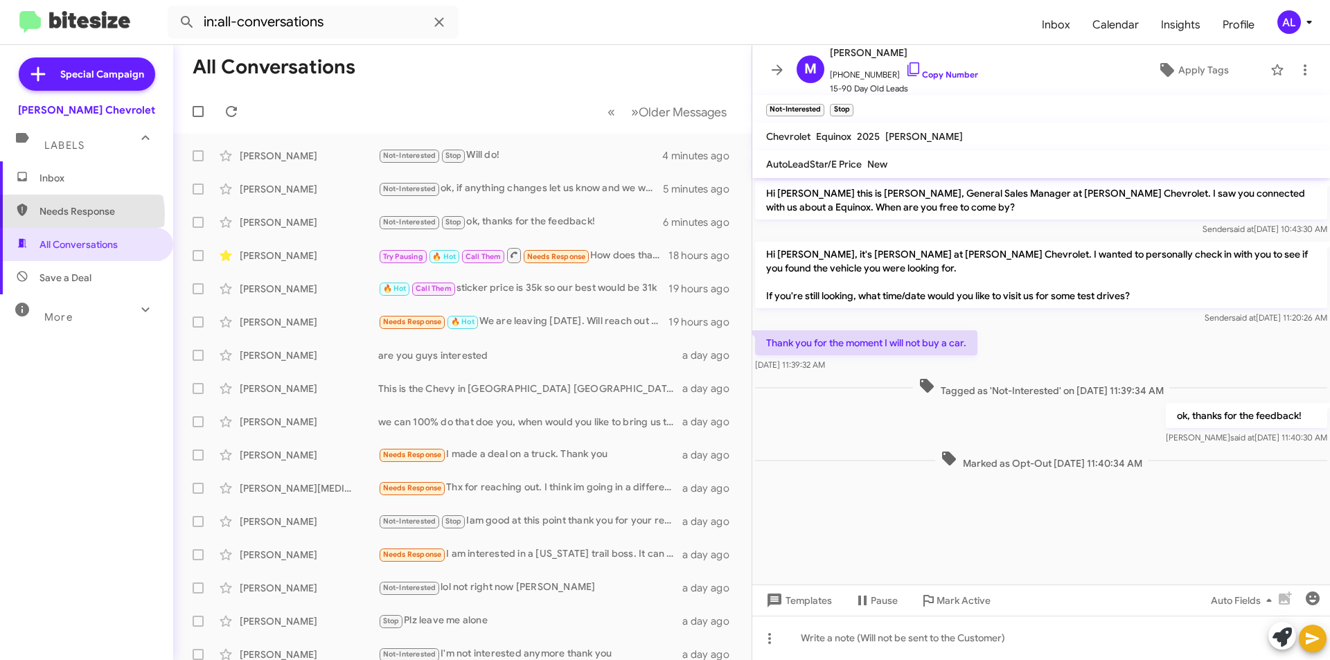
click at [70, 215] on span "Needs Response" at bounding box center [98, 211] width 118 height 14
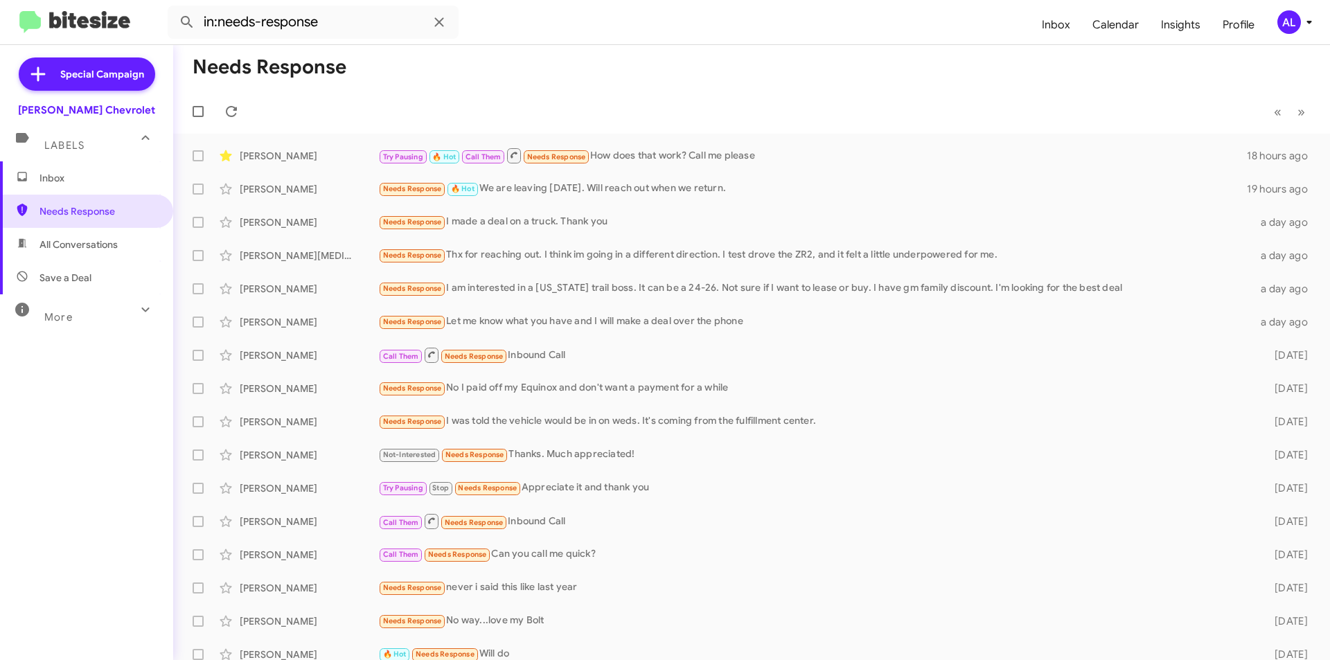
click at [83, 251] on span "All Conversations" at bounding box center [86, 244] width 173 height 33
type input "in:all-conversations"
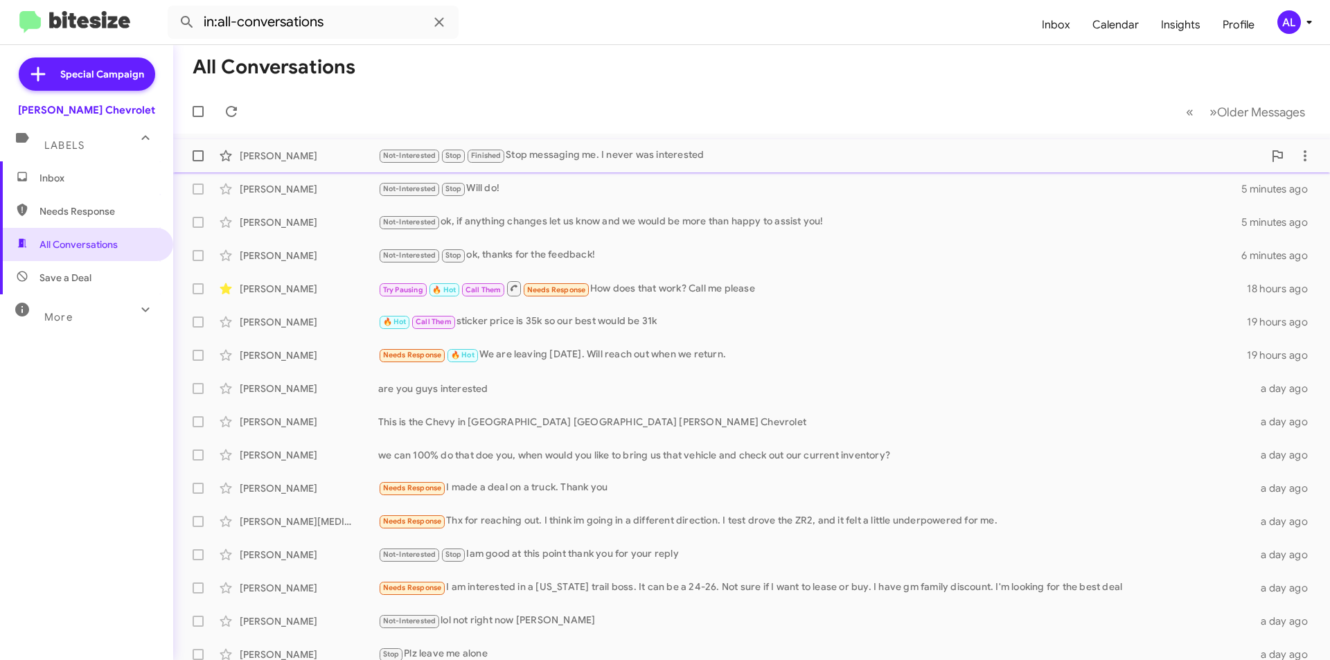
click at [587, 159] on div "Not-Interested Stop Finished Stop messaging me. I never was interested" at bounding box center [820, 156] width 885 height 16
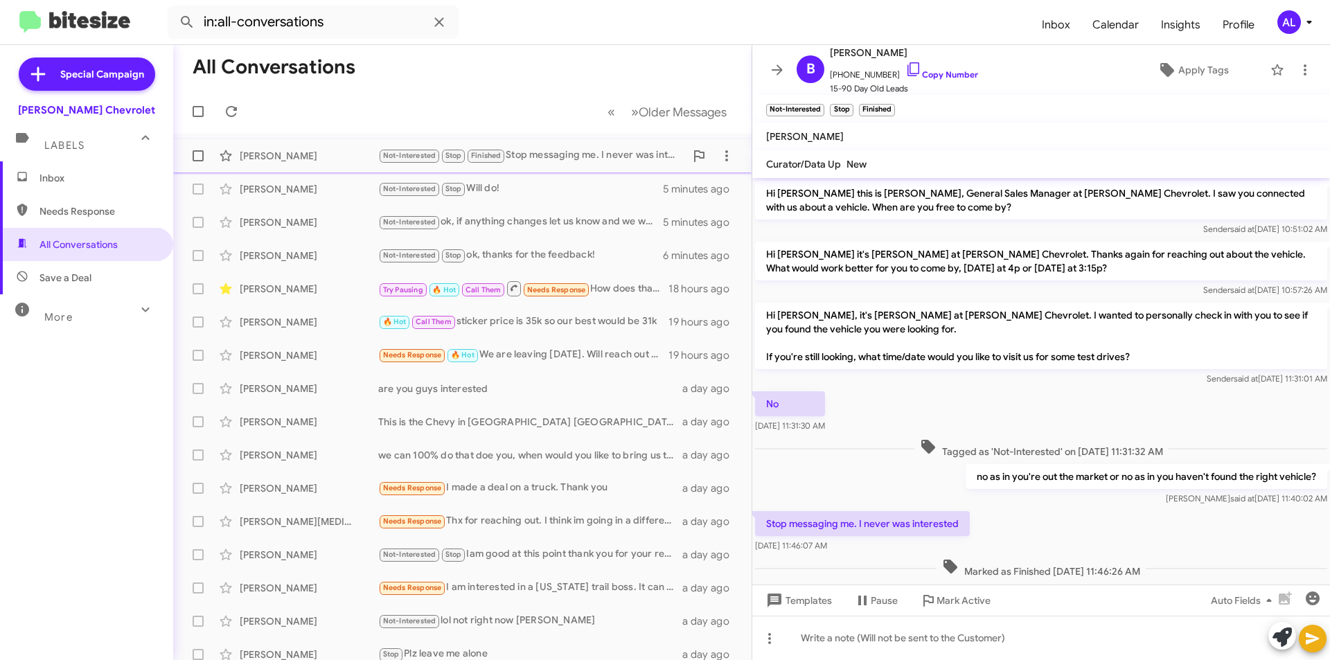
click at [275, 159] on div "[PERSON_NAME]" at bounding box center [309, 156] width 139 height 14
click at [962, 76] on link "Copy Number" at bounding box center [941, 74] width 73 height 10
